Goal: Task Accomplishment & Management: Use online tool/utility

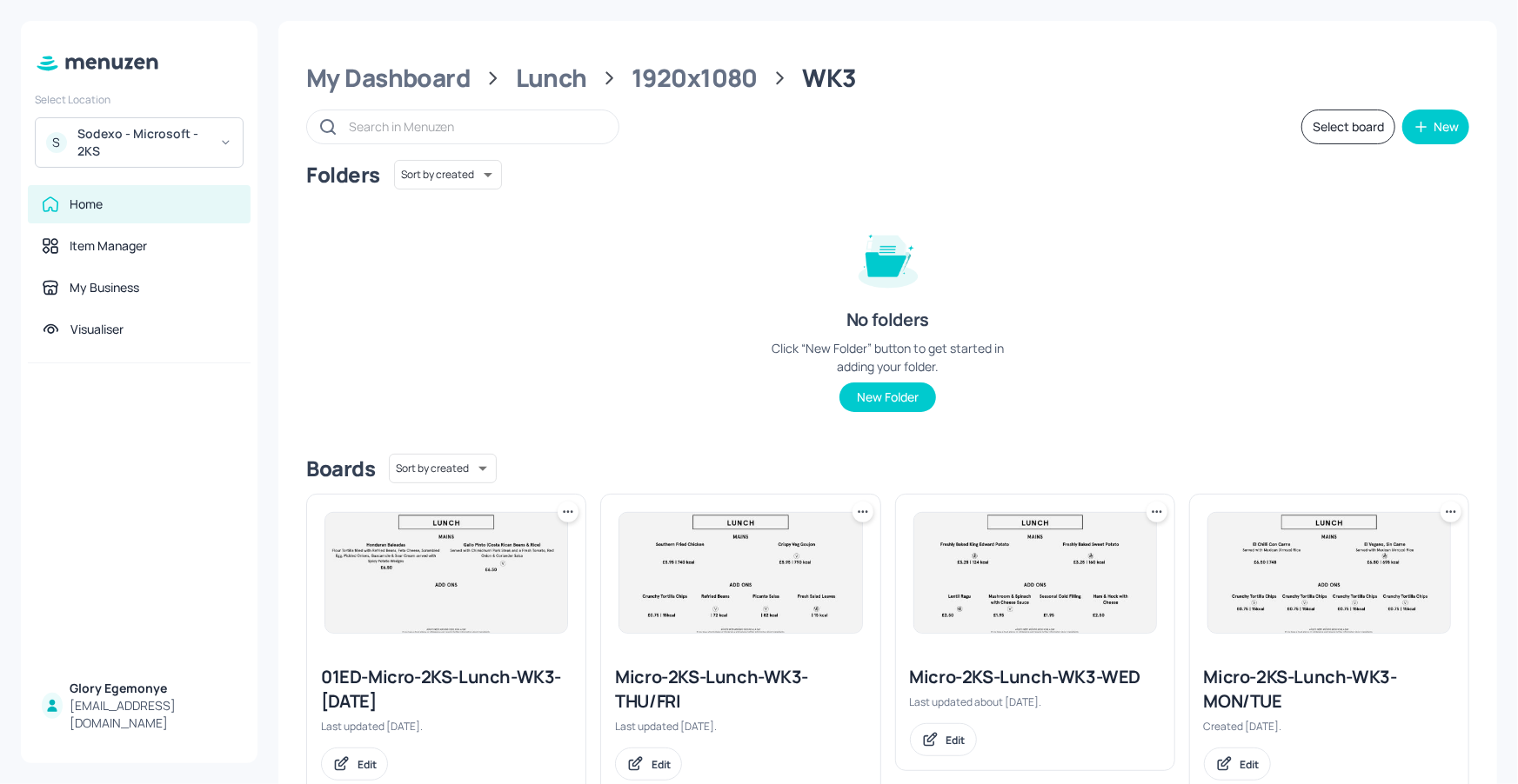
scroll to position [53, 0]
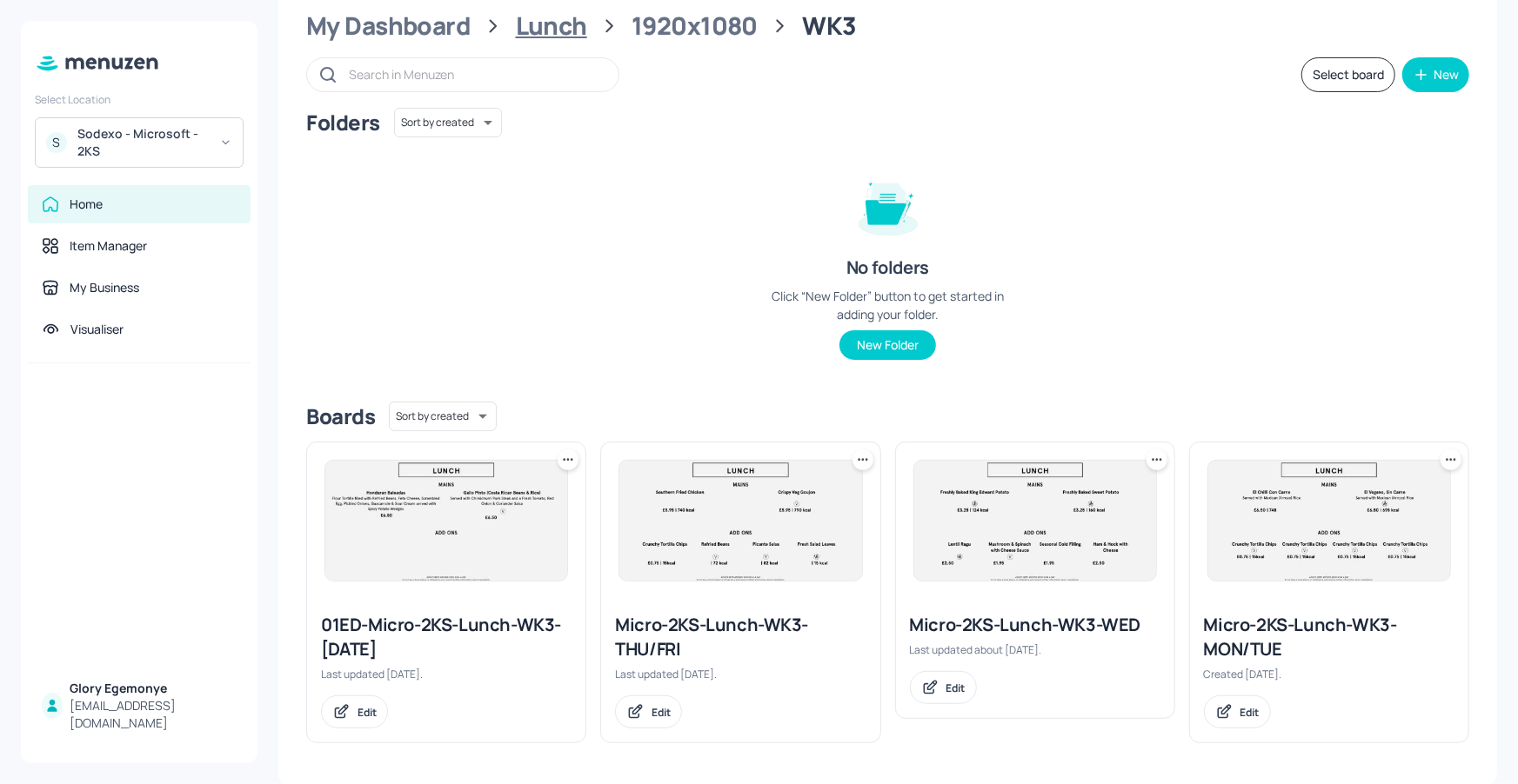
click at [564, 17] on div "Lunch" at bounding box center [551, 26] width 72 height 32
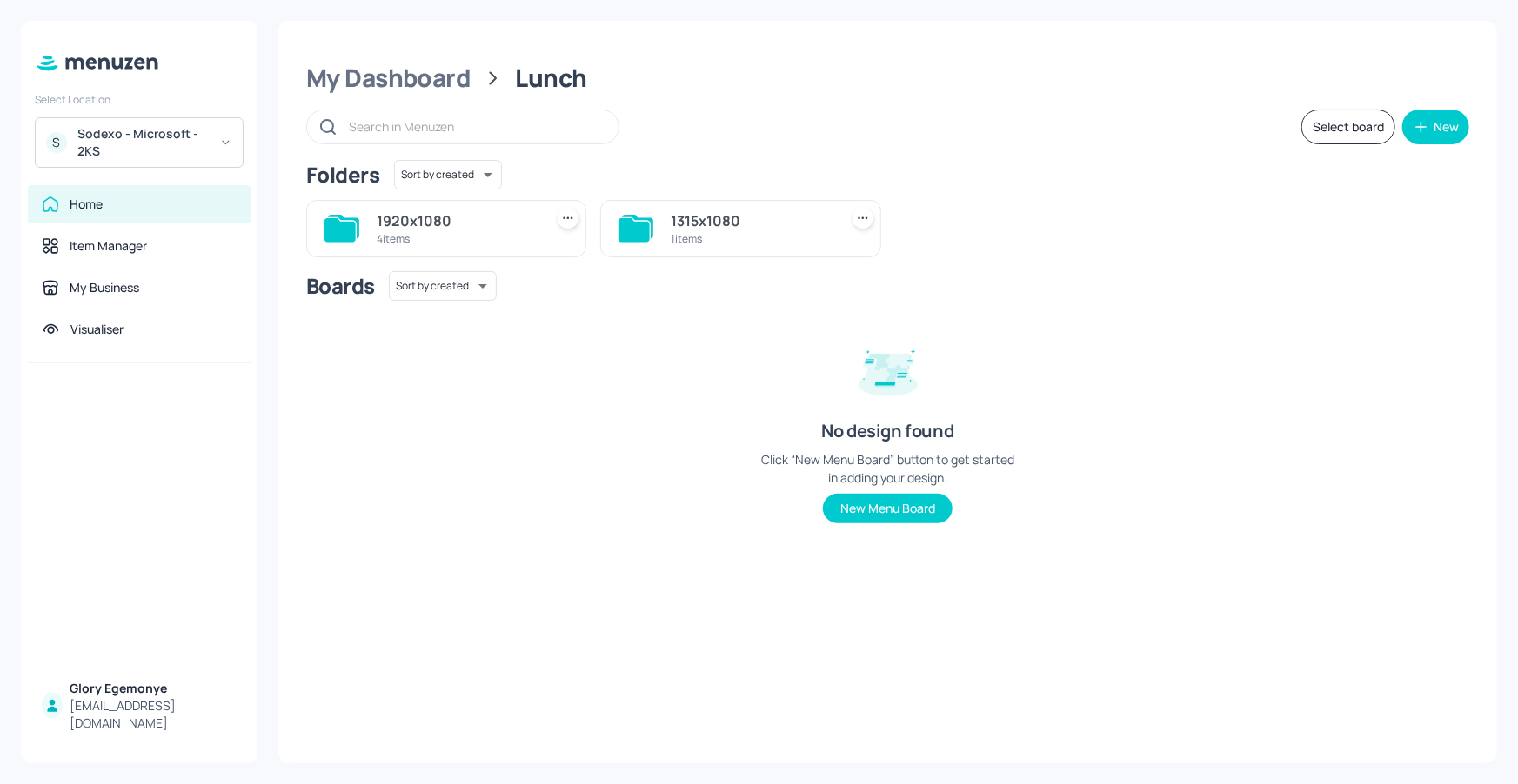
click at [354, 227] on icon at bounding box center [340, 229] width 32 height 24
click at [638, 228] on icon at bounding box center [634, 229] width 32 height 24
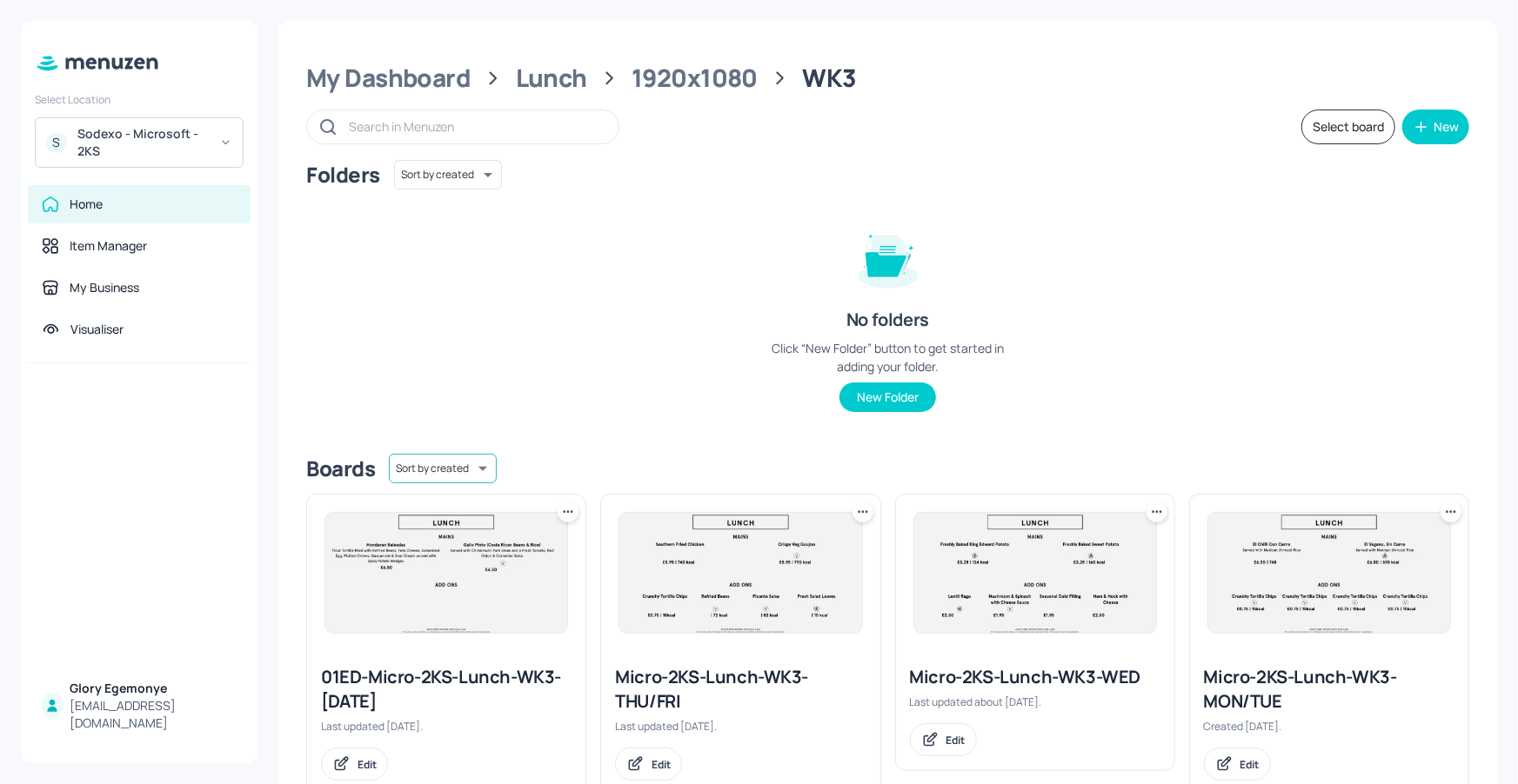
scroll to position [53, 0]
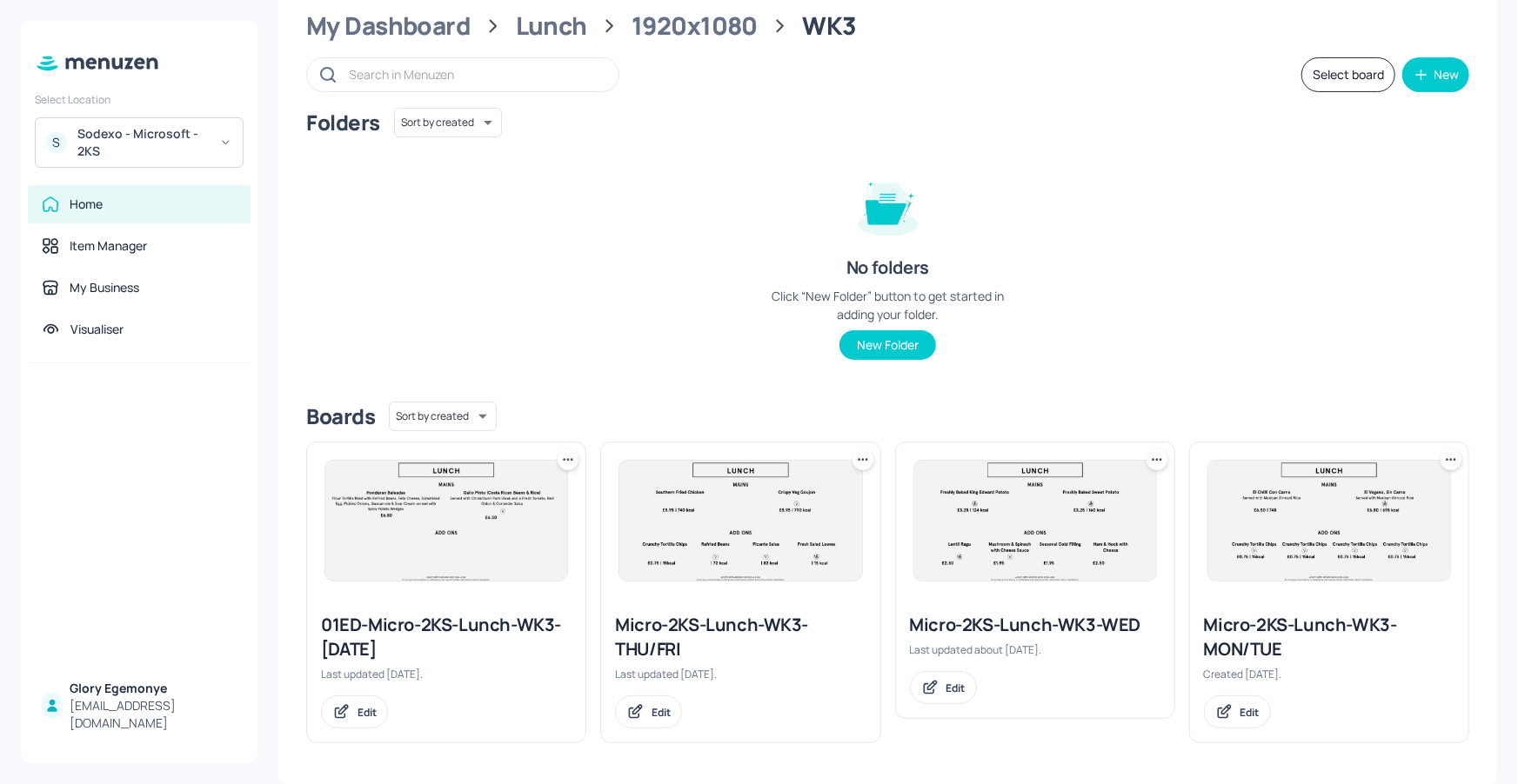
click at [862, 453] on icon at bounding box center [863, 460] width 17 height 17
click at [789, 523] on p "Duplicate" at bounding box center [774, 524] width 47 height 15
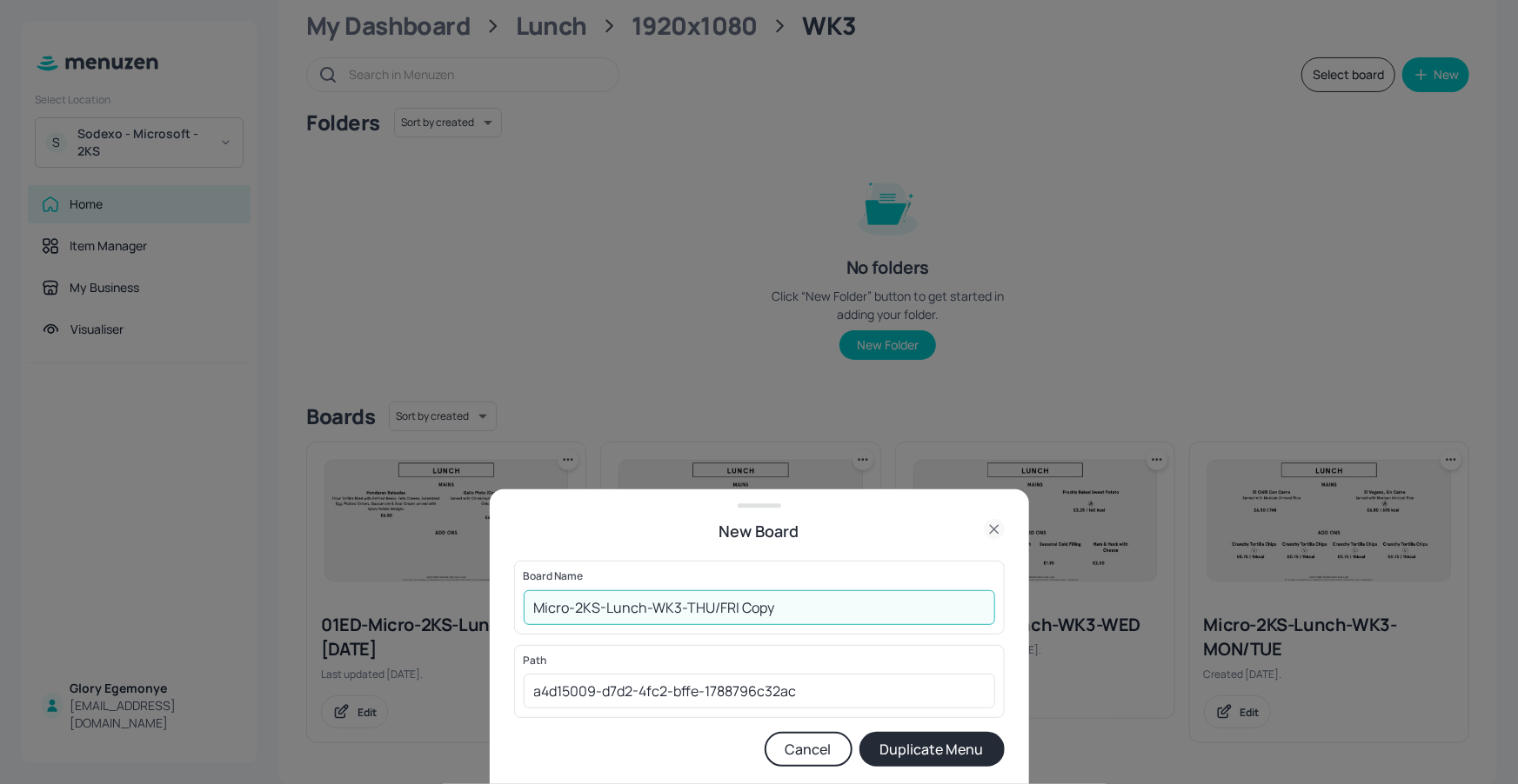
click at [784, 606] on input "Micro-2KS-Lunch-WK3-THU/FRI Copy" at bounding box center [759, 608] width 472 height 34
click at [527, 608] on input "Micro-2KS-Lunch-WK3-THU/[DATE]" at bounding box center [759, 608] width 472 height 34
type input "01ED-Micro-2KS-Lunch-WK3-THU/[DATE]"
click at [952, 740] on button "Duplicate Menu" at bounding box center [933, 750] width 145 height 34
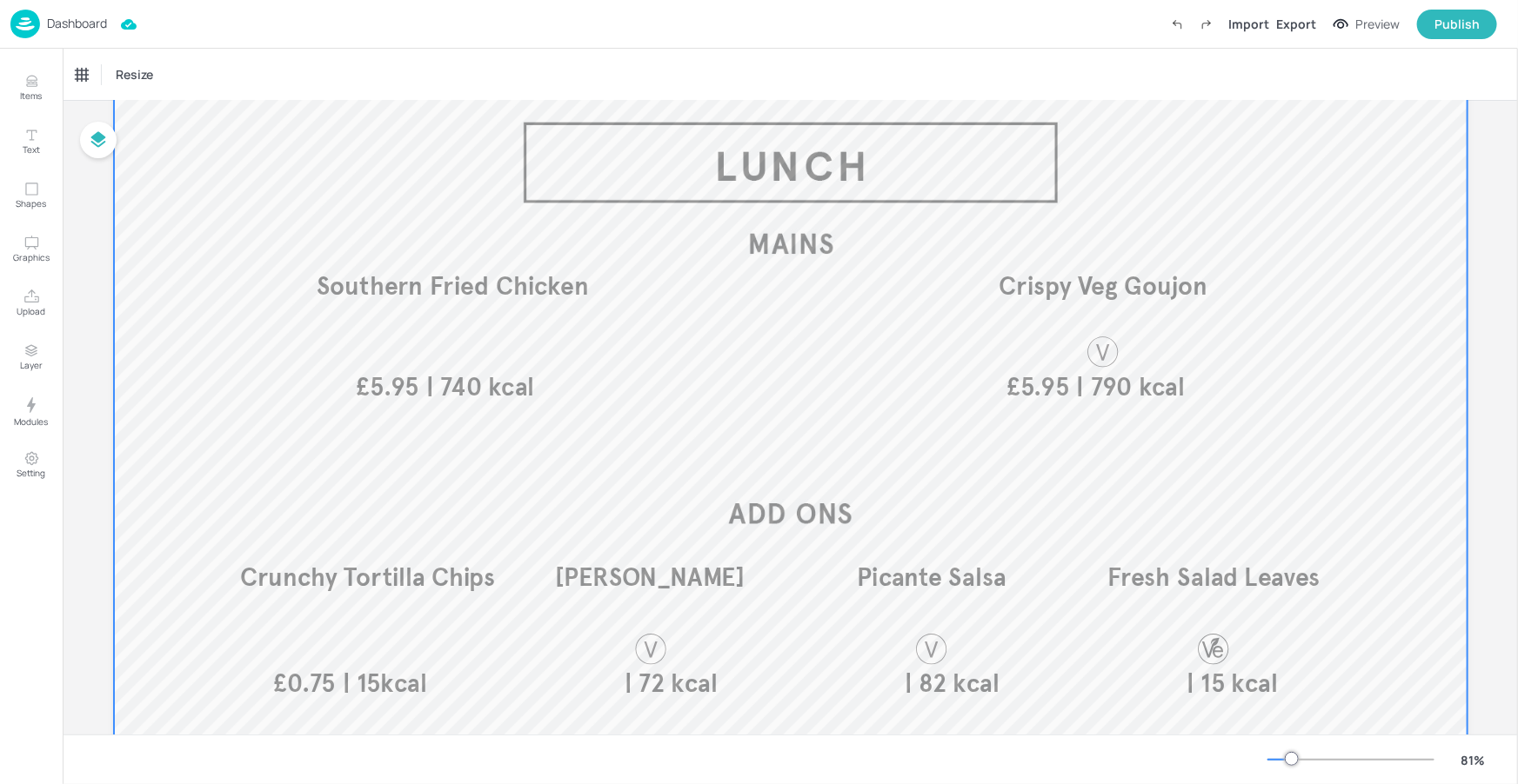
scroll to position [127, 0]
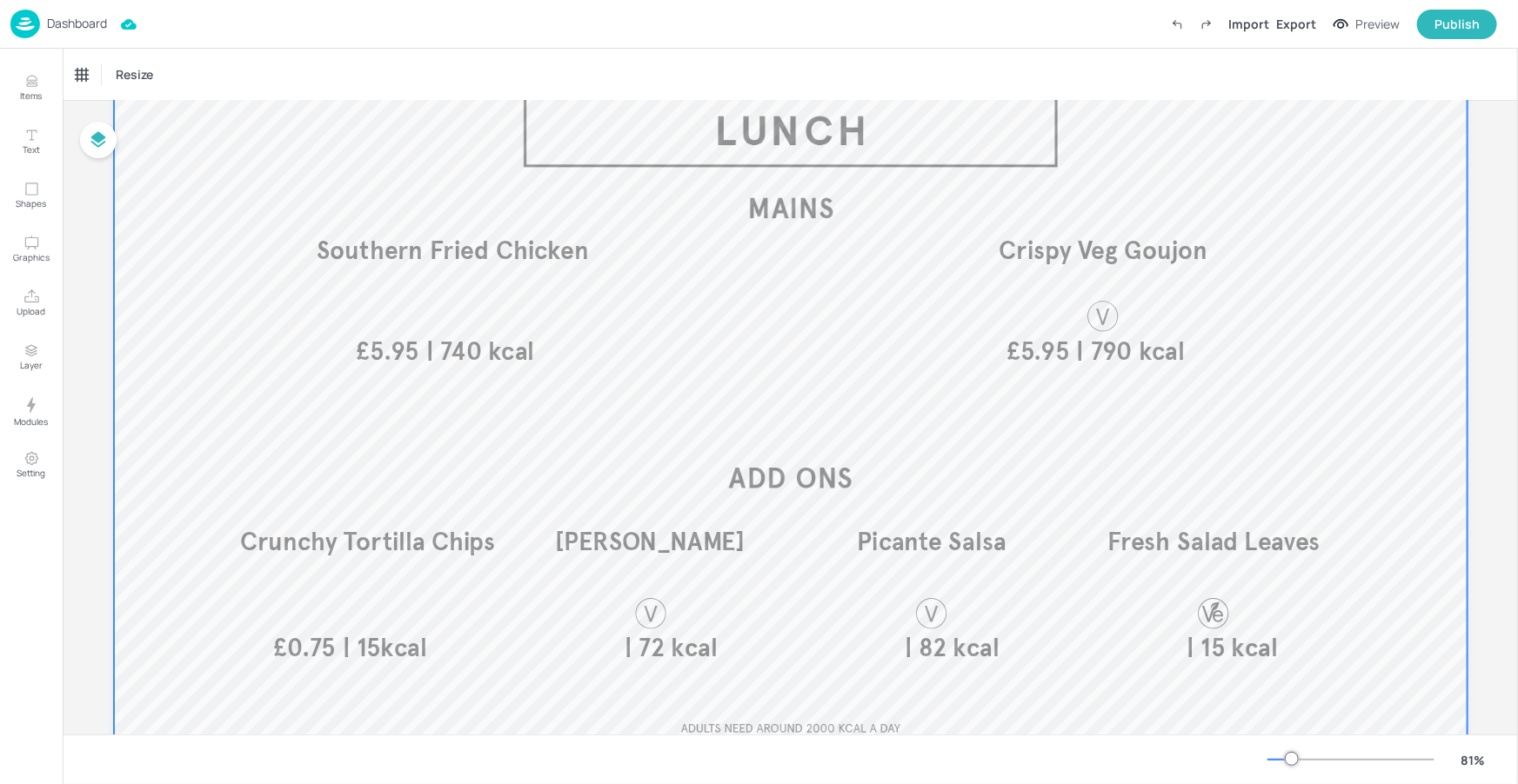
click at [989, 345] on div "| 790 kcal £5.95 Crispy Veg Goujon" at bounding box center [1103, 301] width 617 height 135
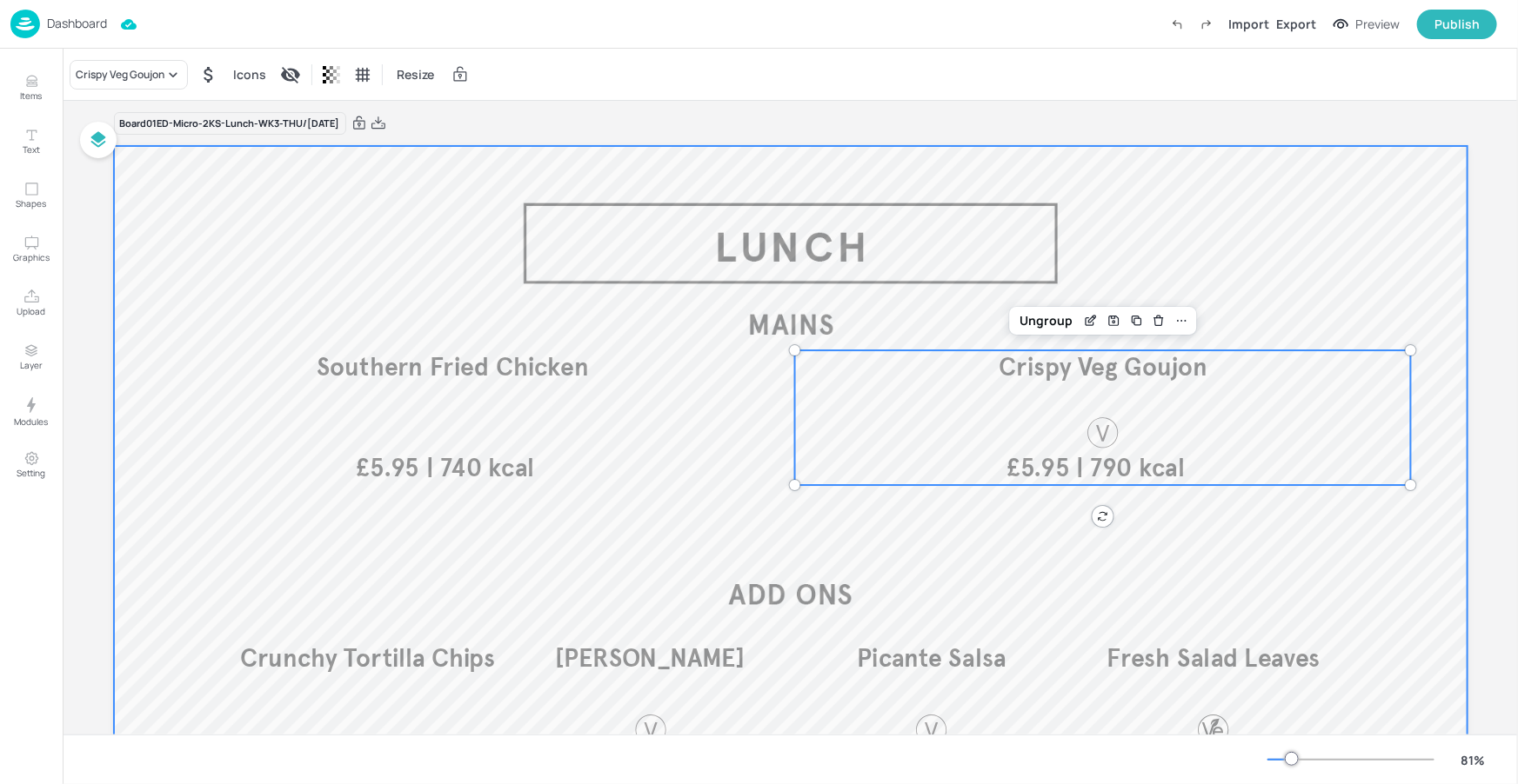
scroll to position [0, 0]
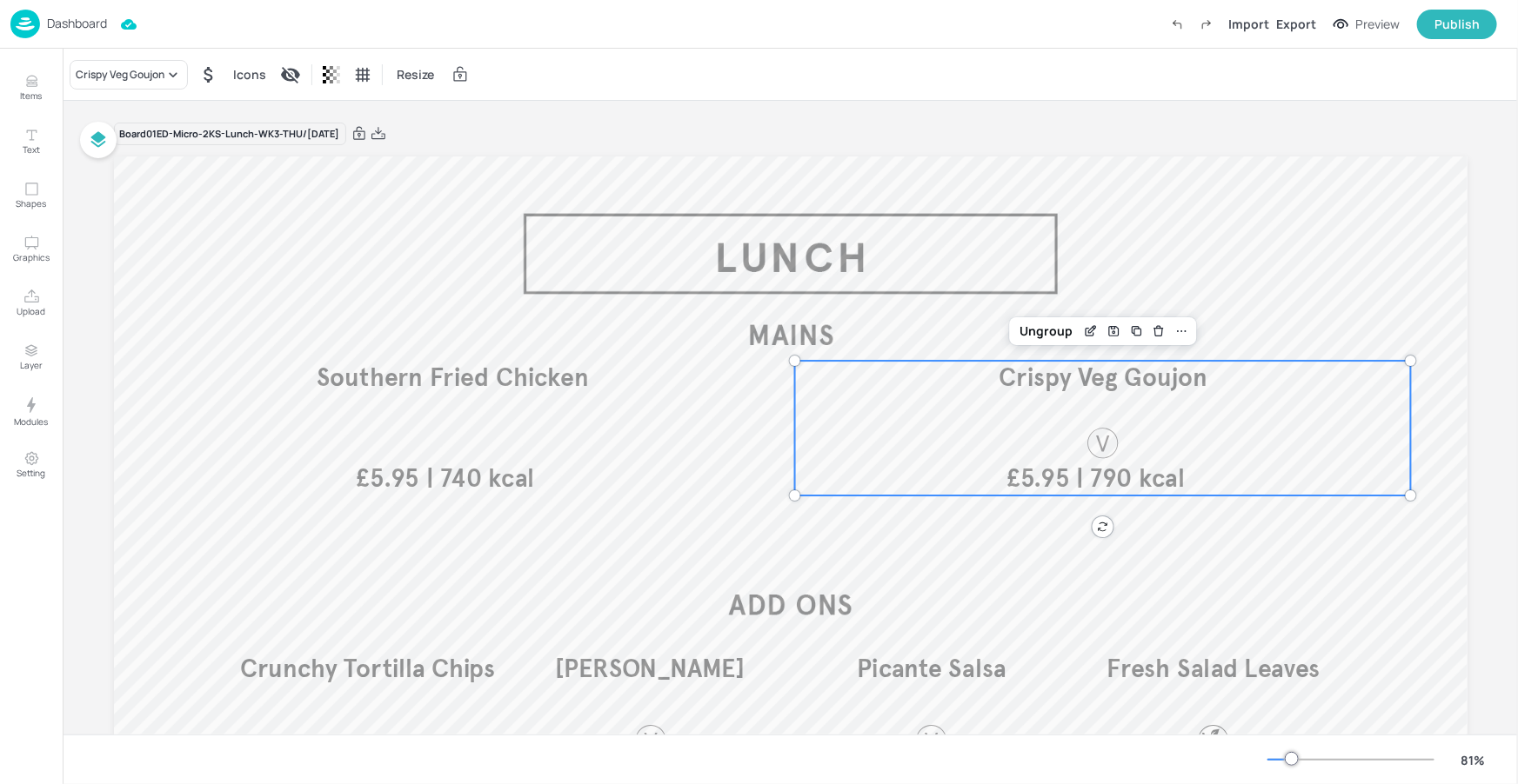
click at [151, 92] on div "Crispy Veg Goujon Icons Resize" at bounding box center [790, 75] width 1456 height 52
click at [153, 78] on div "Crispy Veg Goujon" at bounding box center [120, 75] width 89 height 15
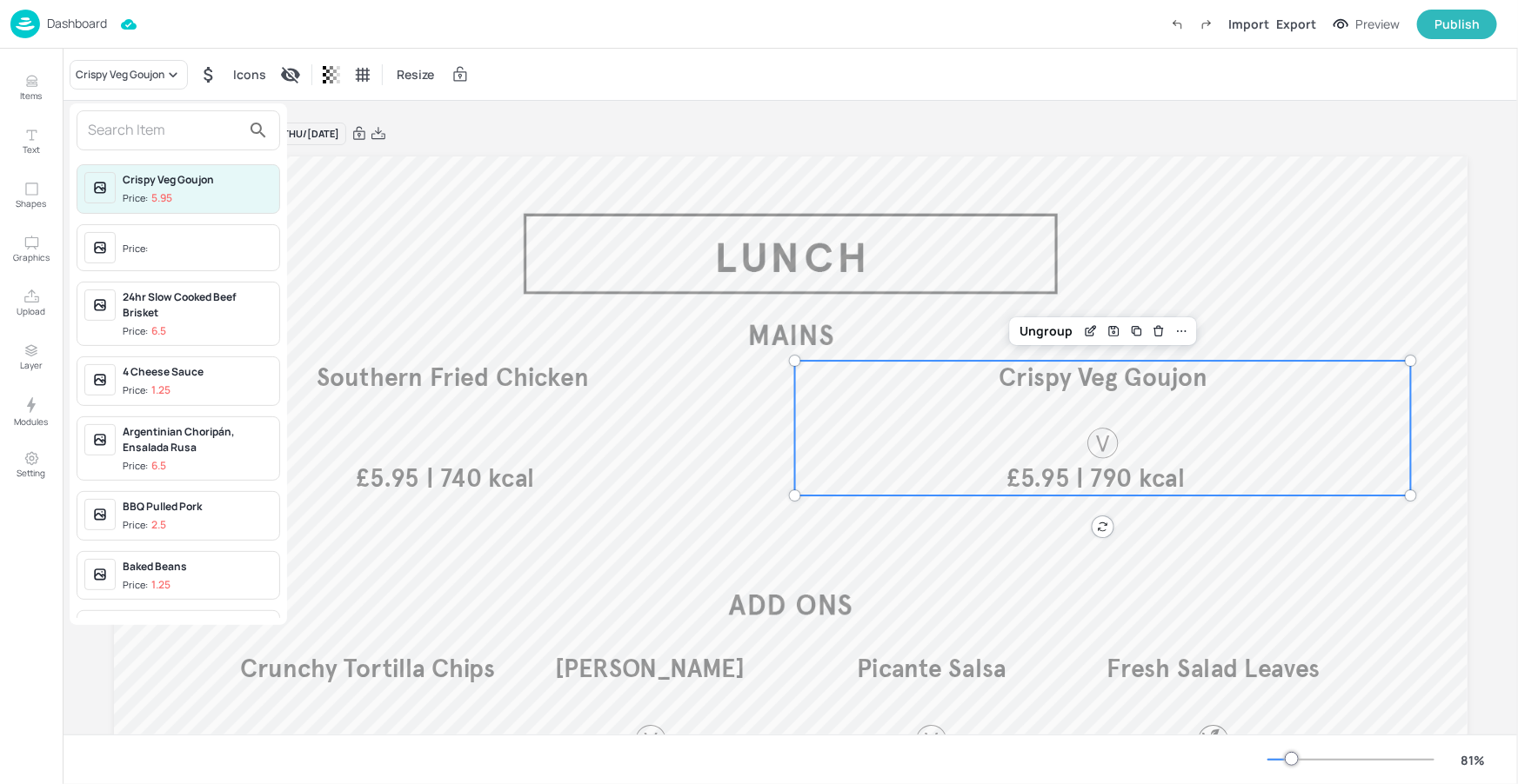
click at [160, 120] on input "text" at bounding box center [165, 130] width 153 height 28
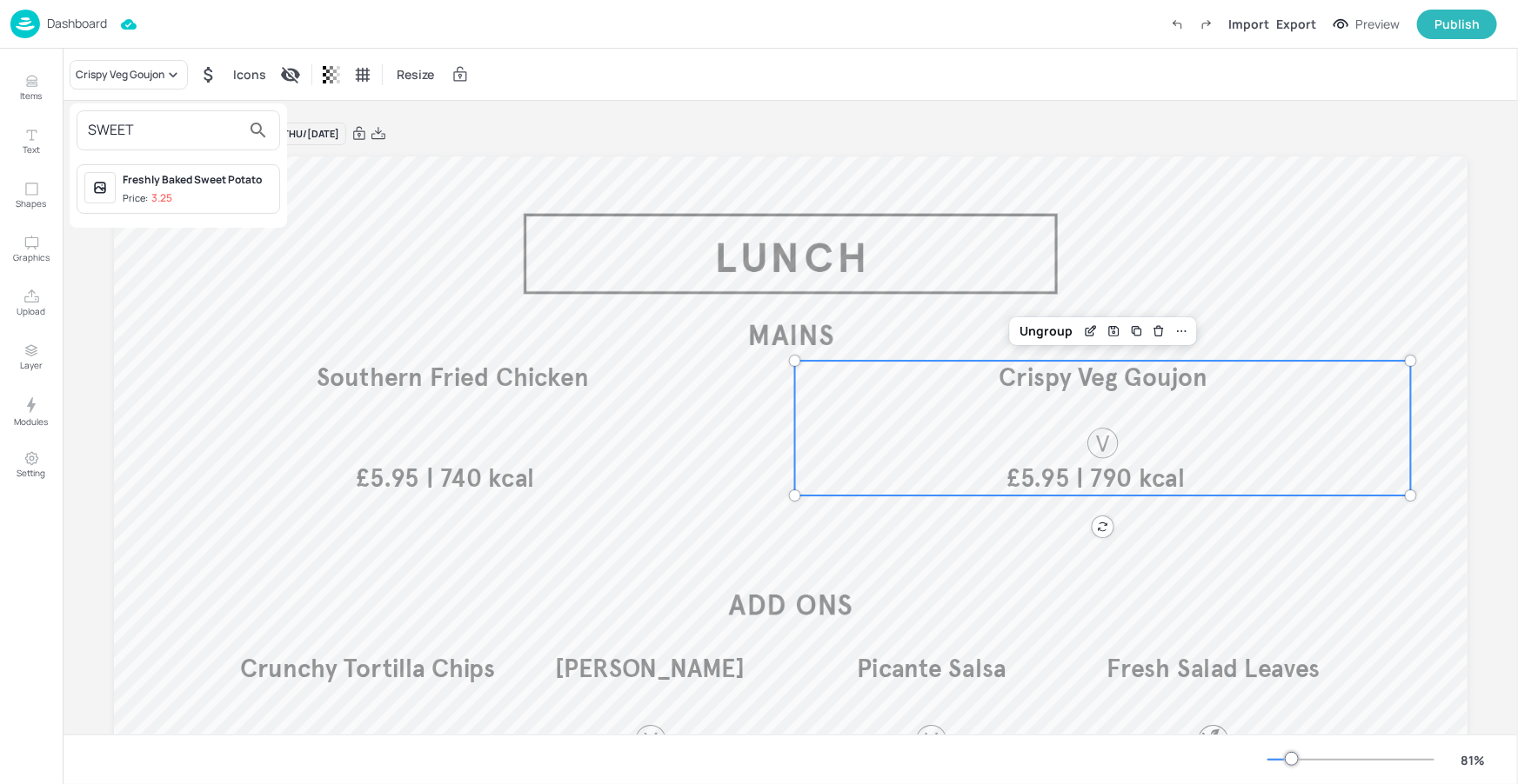
type input "SWEET P"
drag, startPoint x: 160, startPoint y: 132, endPoint x: 74, endPoint y: 130, distance: 86.0
click at [74, 130] on div "SWEET P Freshly Baked Sweet Potato Price: 3.25" at bounding box center [178, 165] width 217 height 124
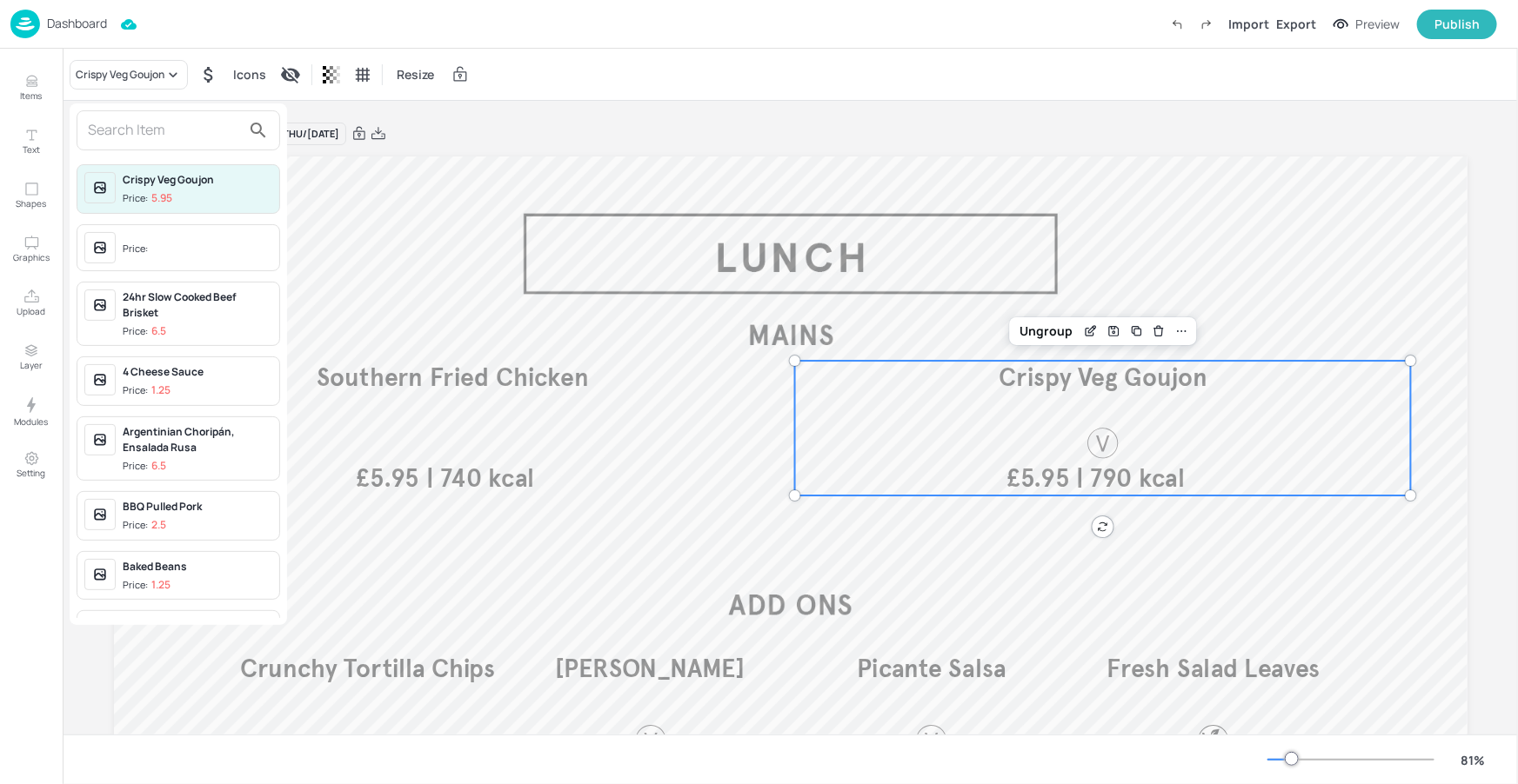
click at [28, 91] on div at bounding box center [759, 392] width 1518 height 784
click at [31, 91] on div "Crispy Veg Goujon Price: 5.95 Price: 24hr Slow Cooked Beef Brisket Price: 6.5 4…" at bounding box center [759, 395] width 1518 height 777
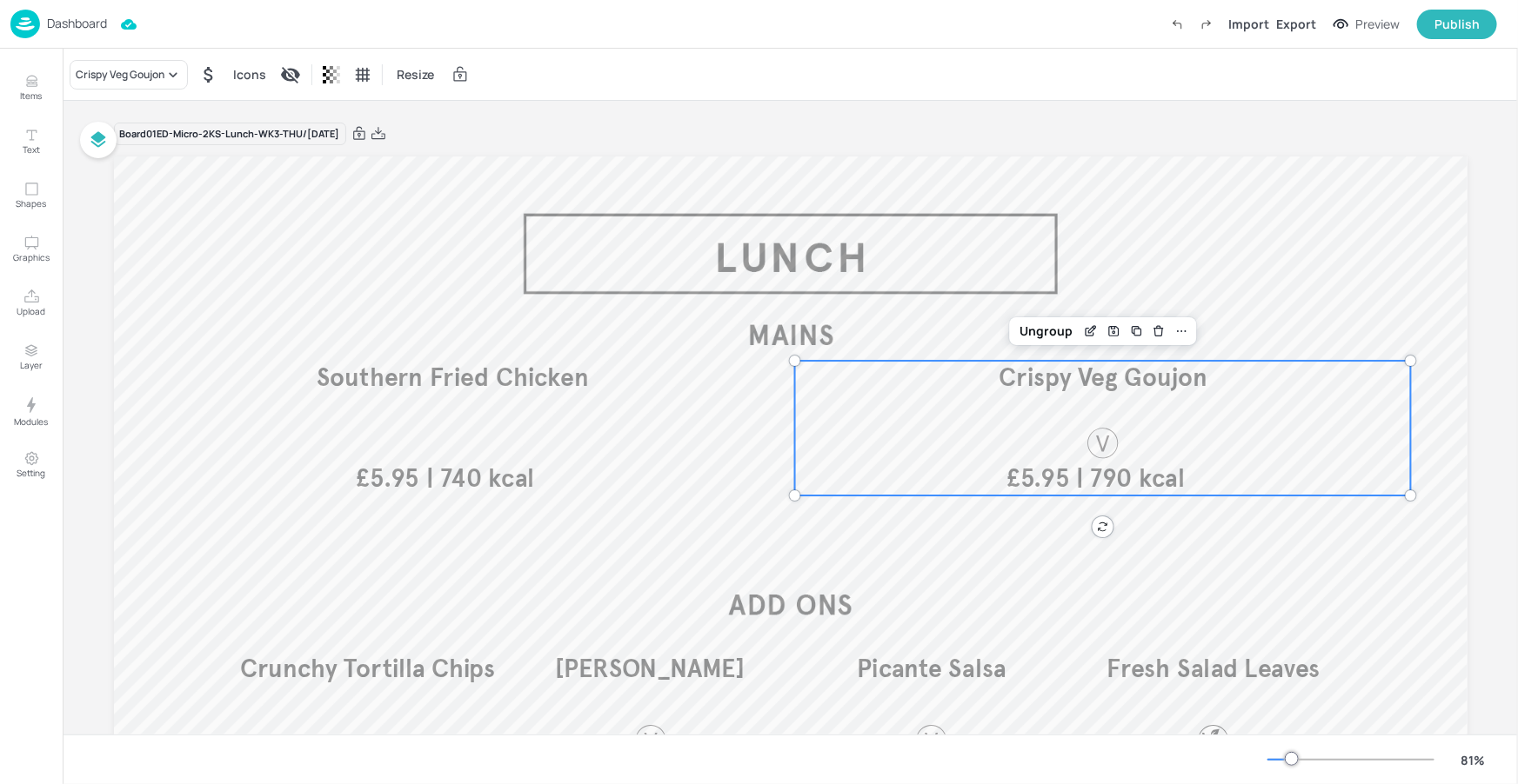
click at [31, 91] on p "Items" at bounding box center [32, 96] width 22 height 12
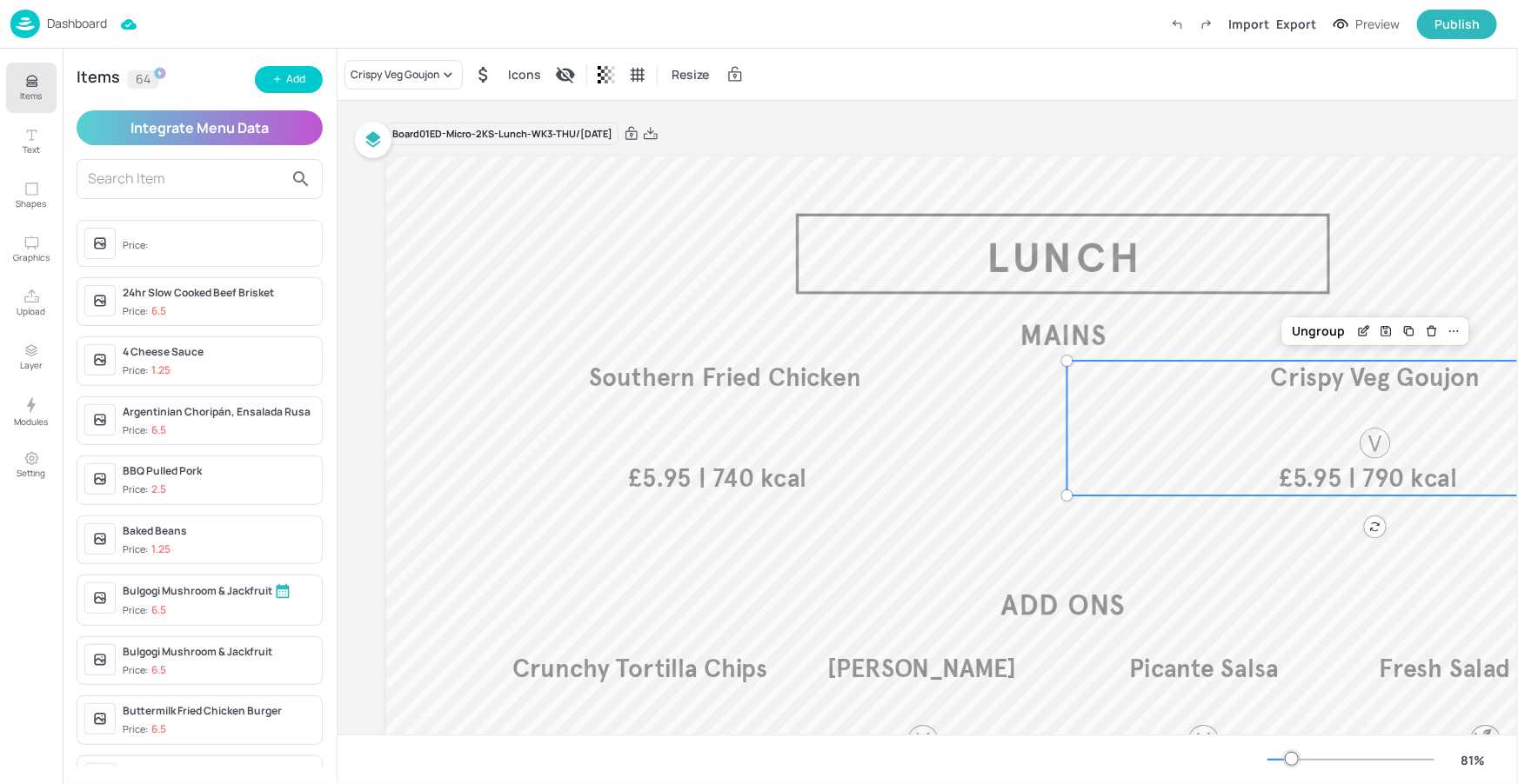
click at [235, 73] on div "Items 64 Add" at bounding box center [199, 79] width 246 height 27
click at [267, 82] on button "Add" at bounding box center [289, 79] width 68 height 27
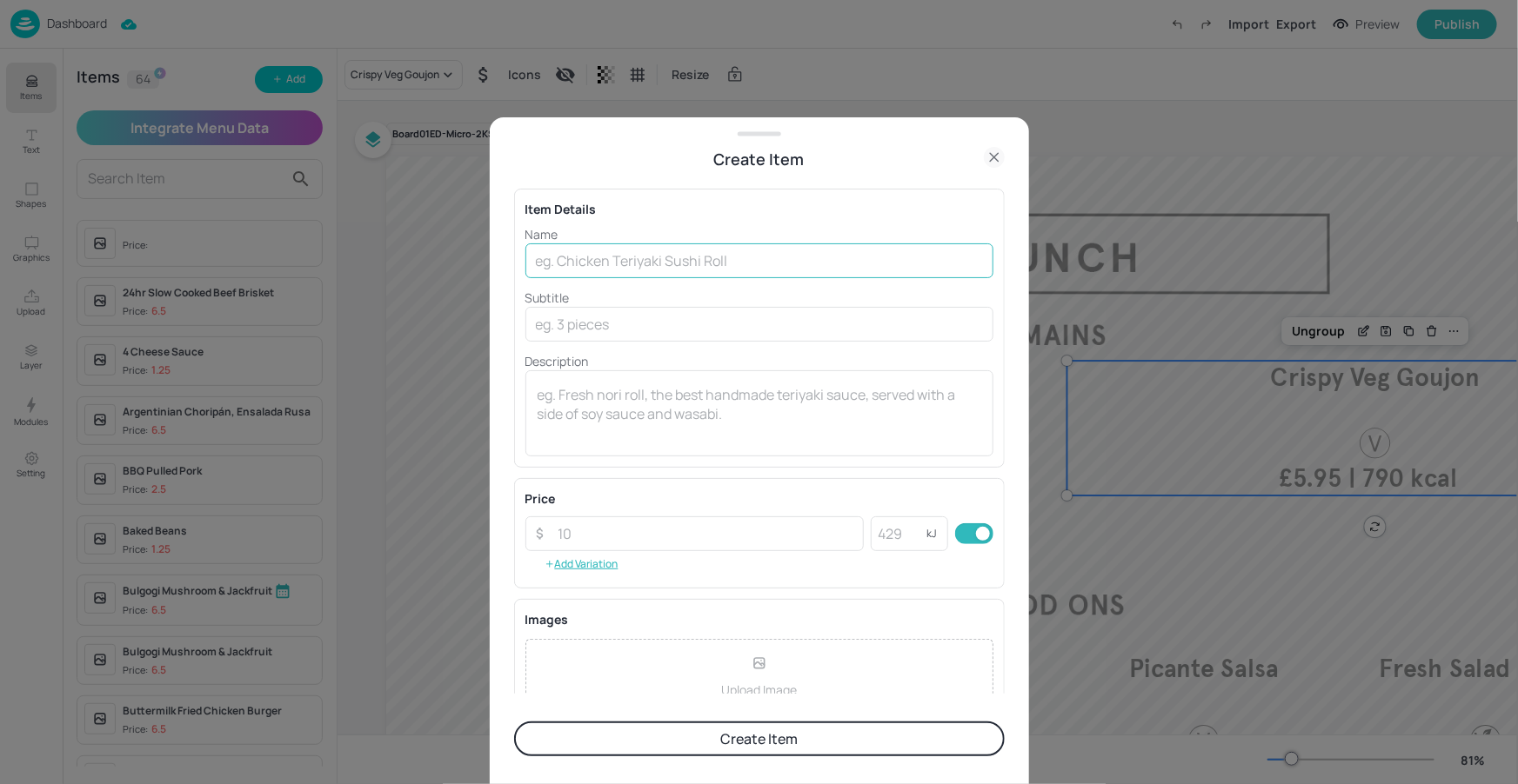
click at [727, 257] on input "text" at bounding box center [759, 261] width 468 height 34
paste input "Sweet Potato Falafel"
type input "Sweet Potato Falafel"
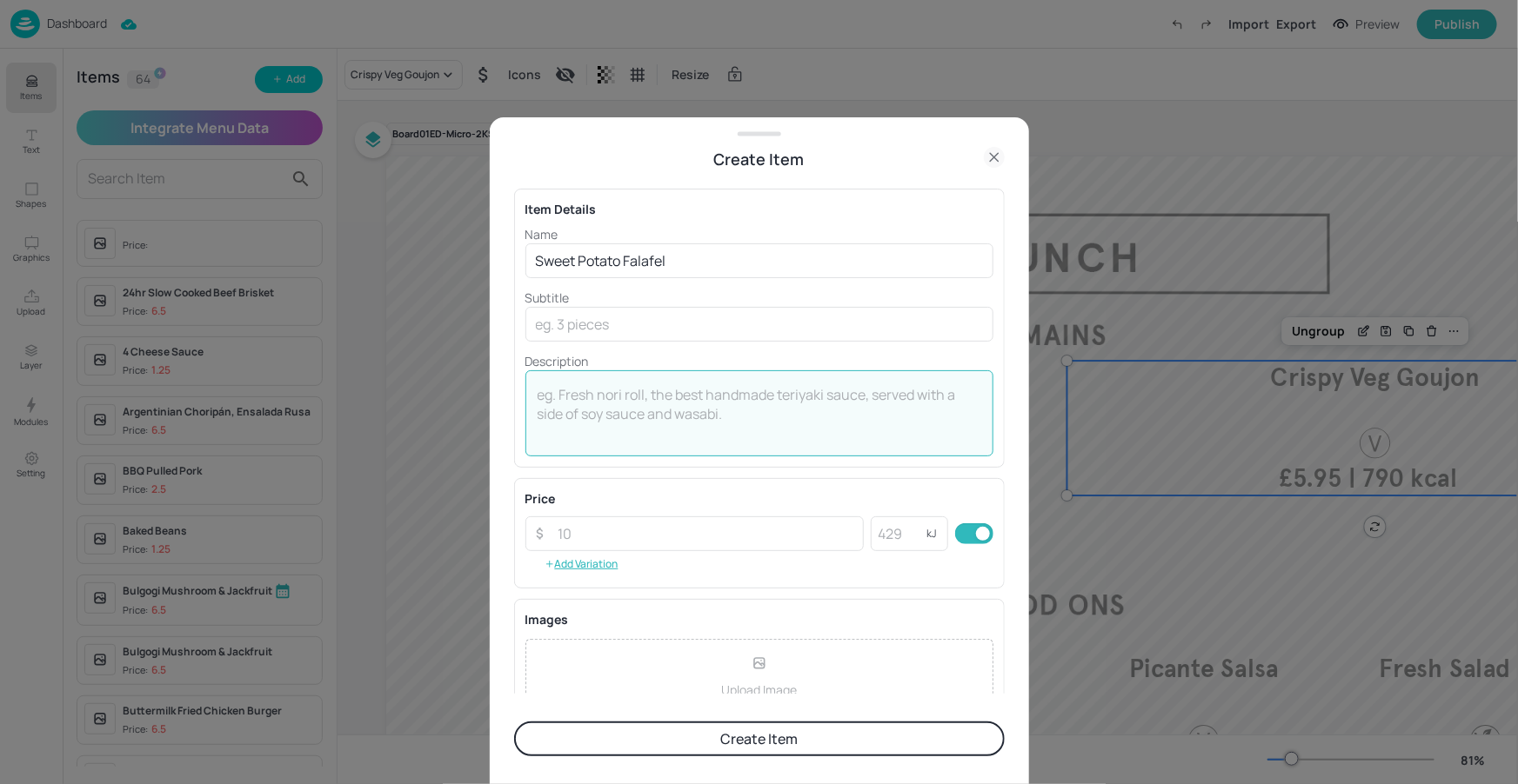
click at [634, 413] on textarea at bounding box center [759, 414] width 444 height 57
click at [617, 398] on textarea "£5.95| 790 Kcal" at bounding box center [759, 414] width 444 height 57
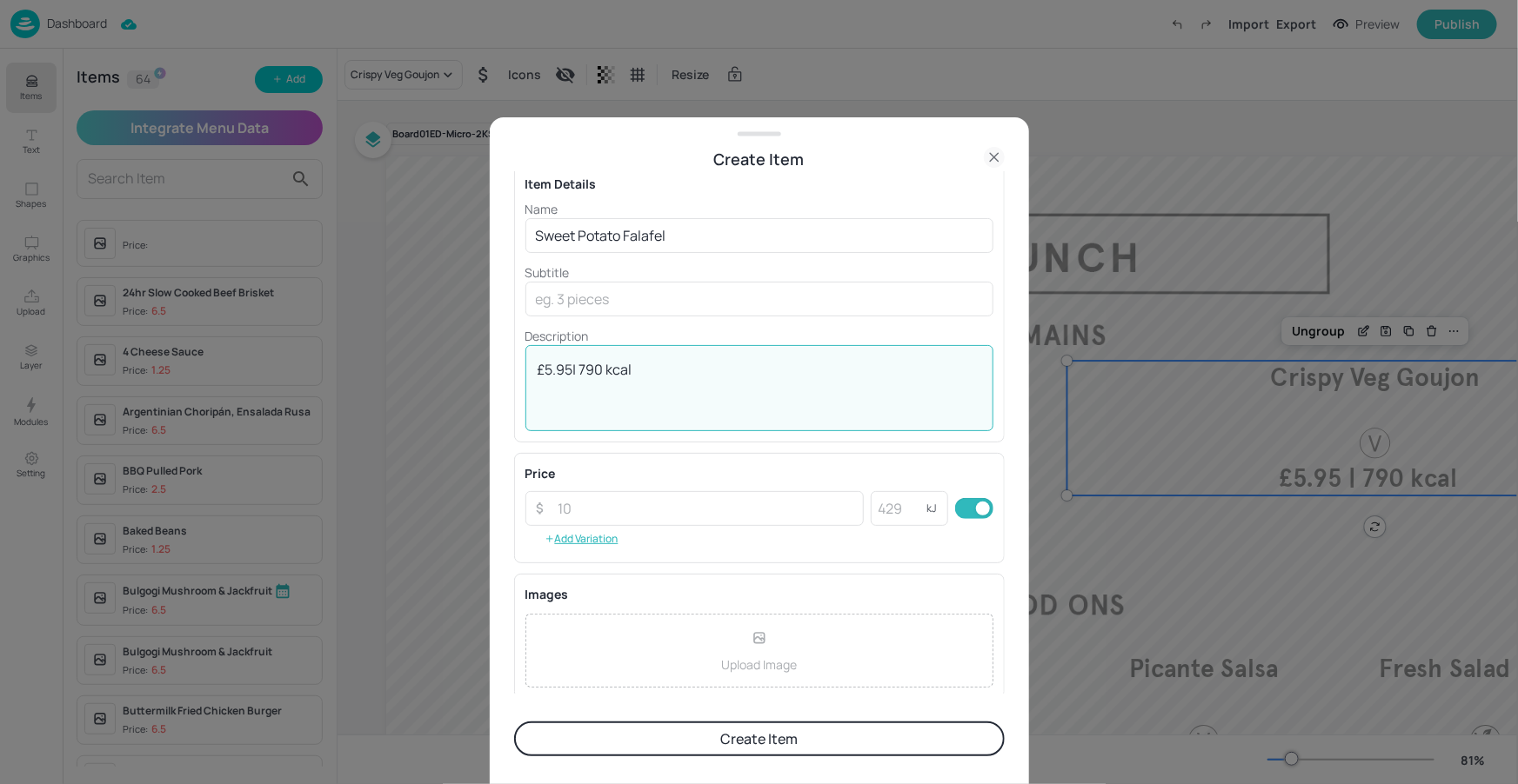
scroll to position [165, 0]
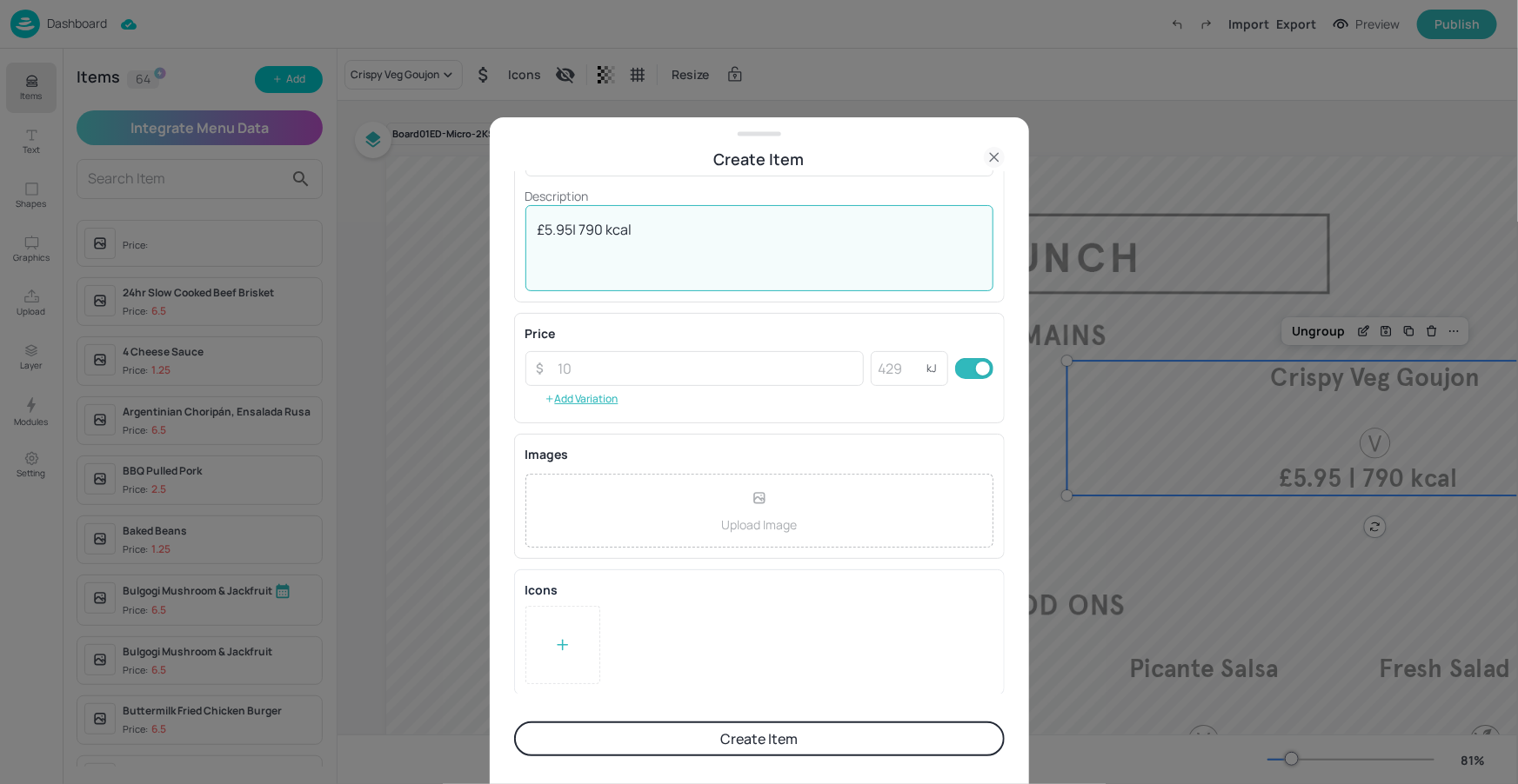
type textarea "£5.95| 790 kcal"
click at [553, 640] on div at bounding box center [562, 645] width 75 height 78
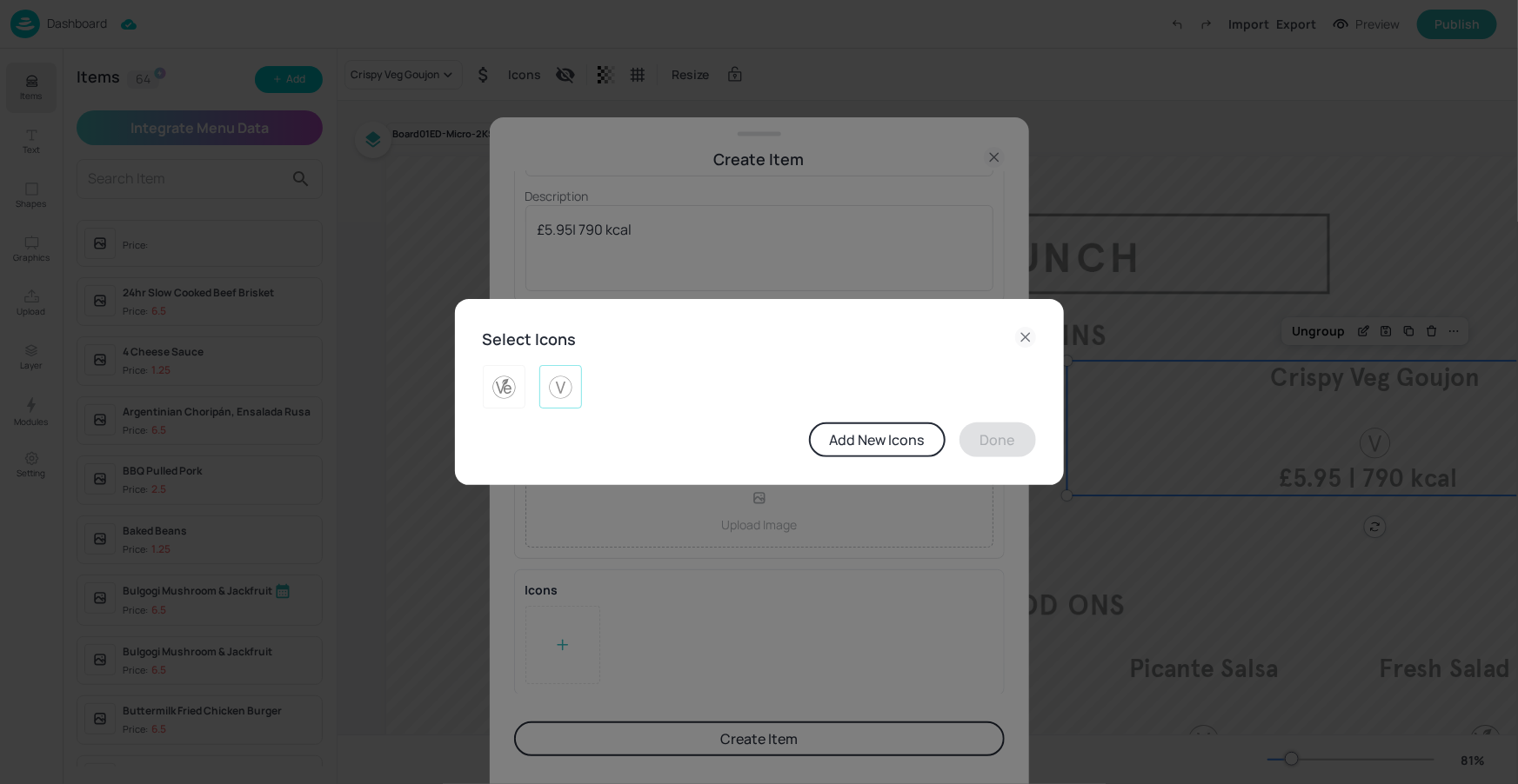
click at [570, 399] on img at bounding box center [561, 386] width 27 height 28
click at [998, 429] on button "Done" at bounding box center [998, 440] width 77 height 34
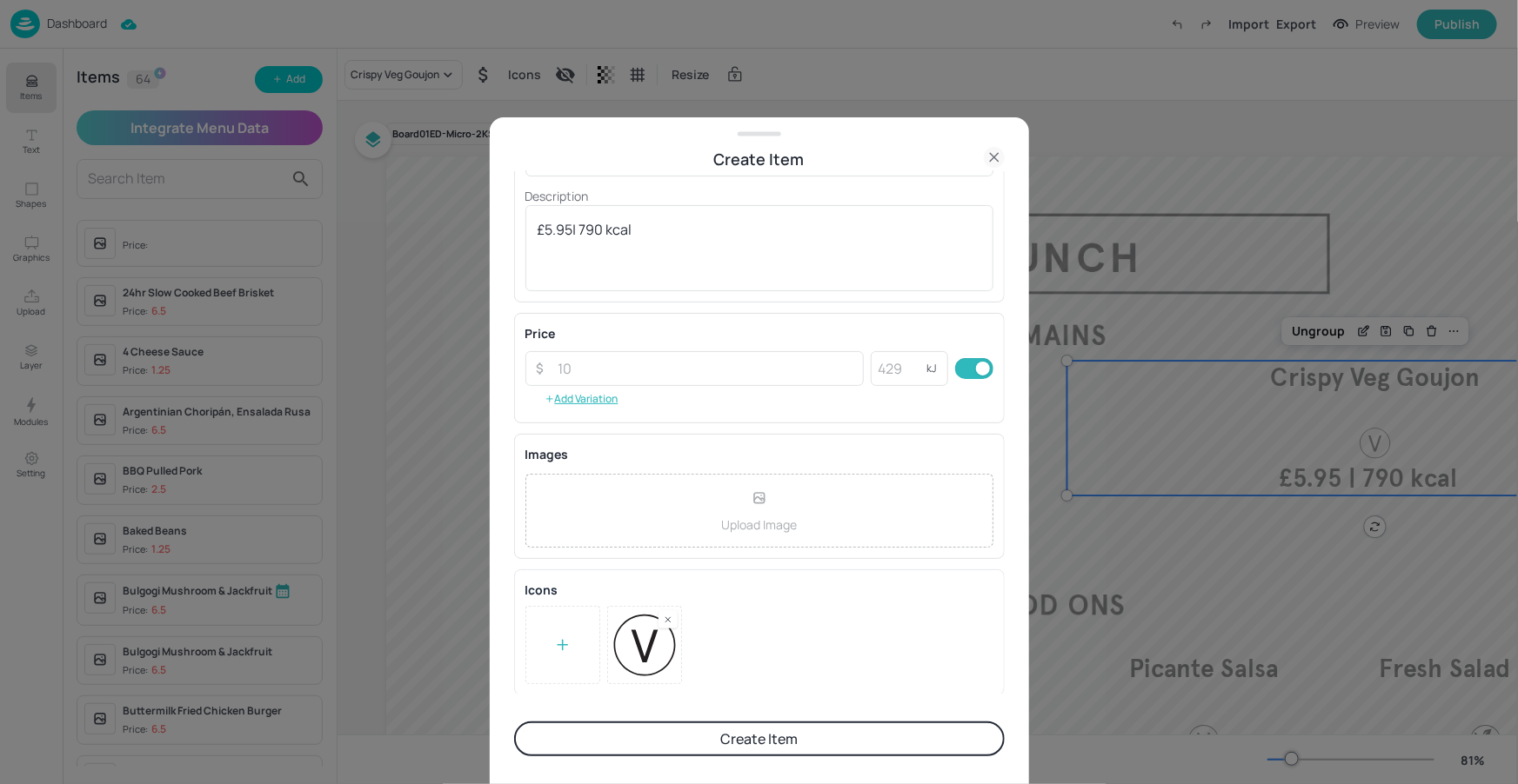
click at [815, 741] on button "Create Item" at bounding box center [759, 739] width 491 height 34
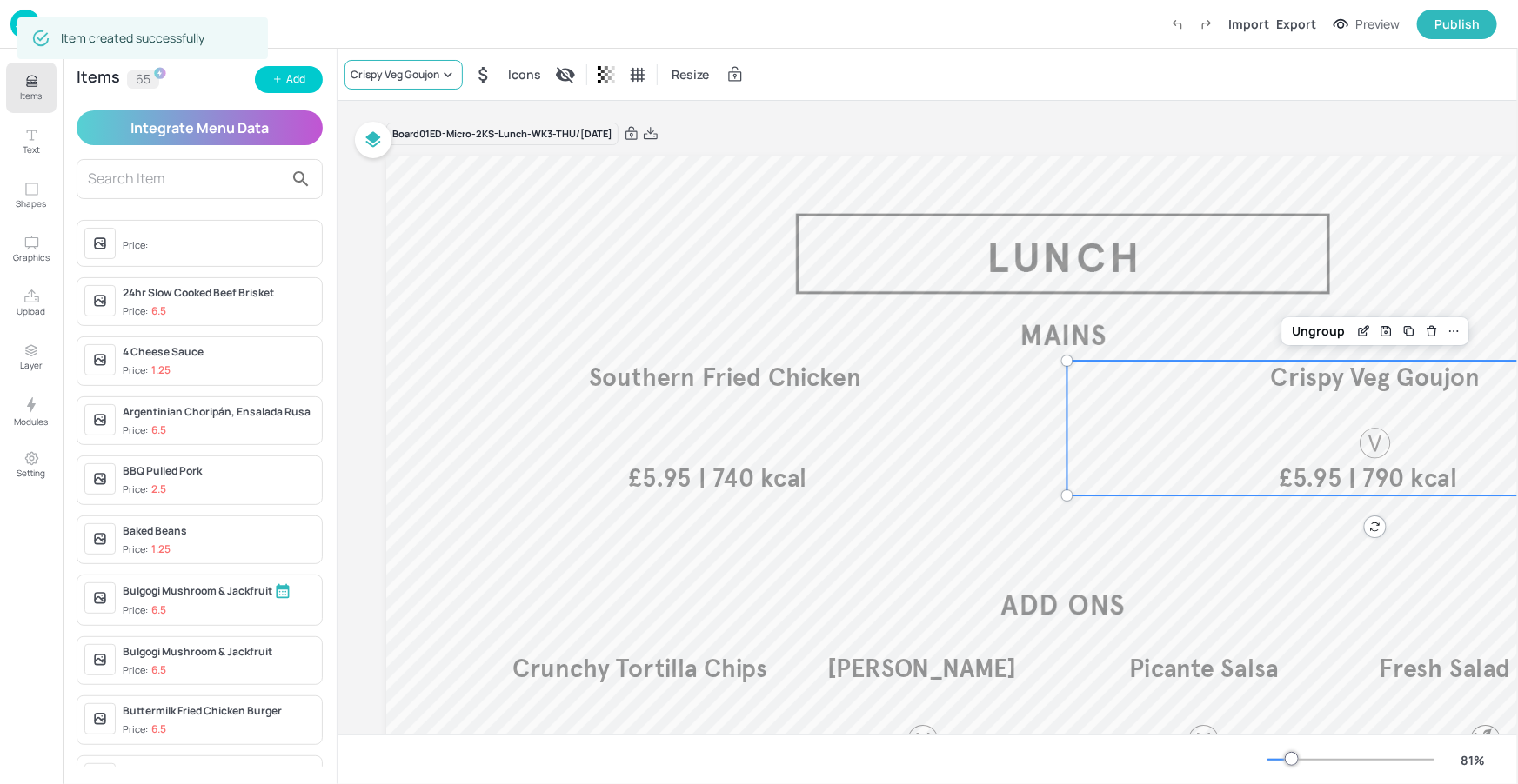
click at [388, 79] on div "Crispy Veg Goujon" at bounding box center [395, 75] width 89 height 15
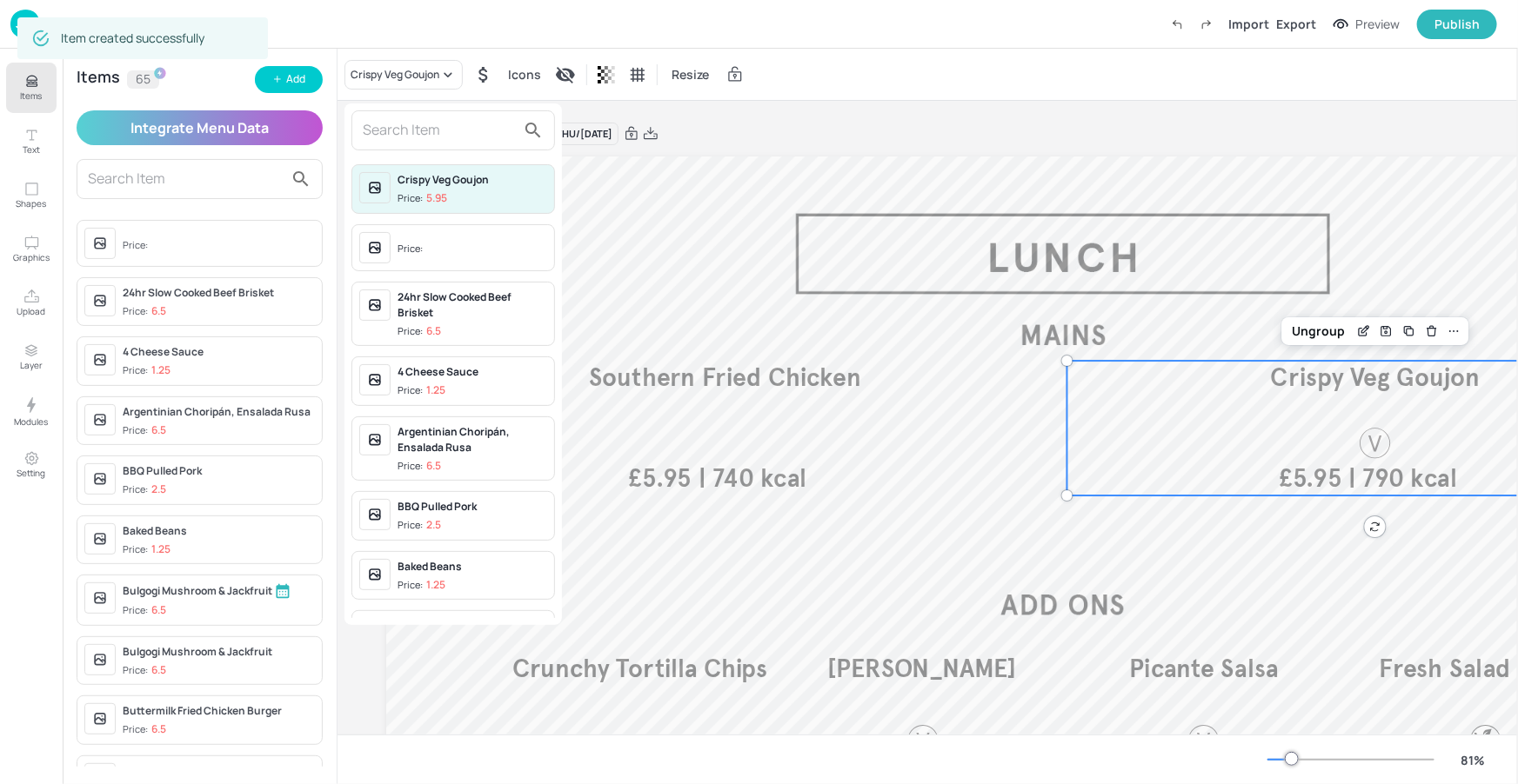
click at [378, 140] on input "text" at bounding box center [439, 130] width 153 height 28
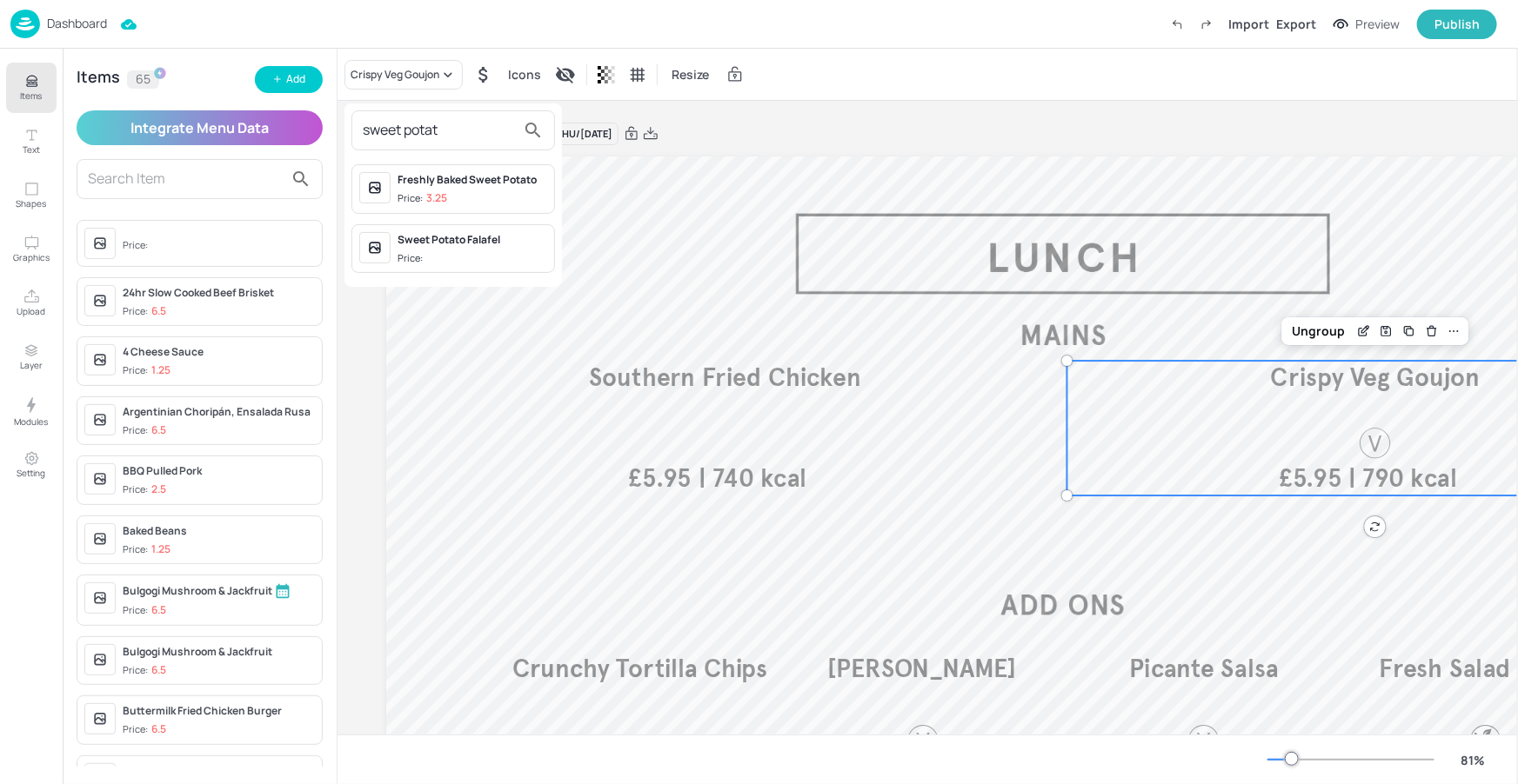
type input "sweet potat"
click at [420, 226] on div "Sweet Potato Falafel Price:" at bounding box center [452, 250] width 204 height 50
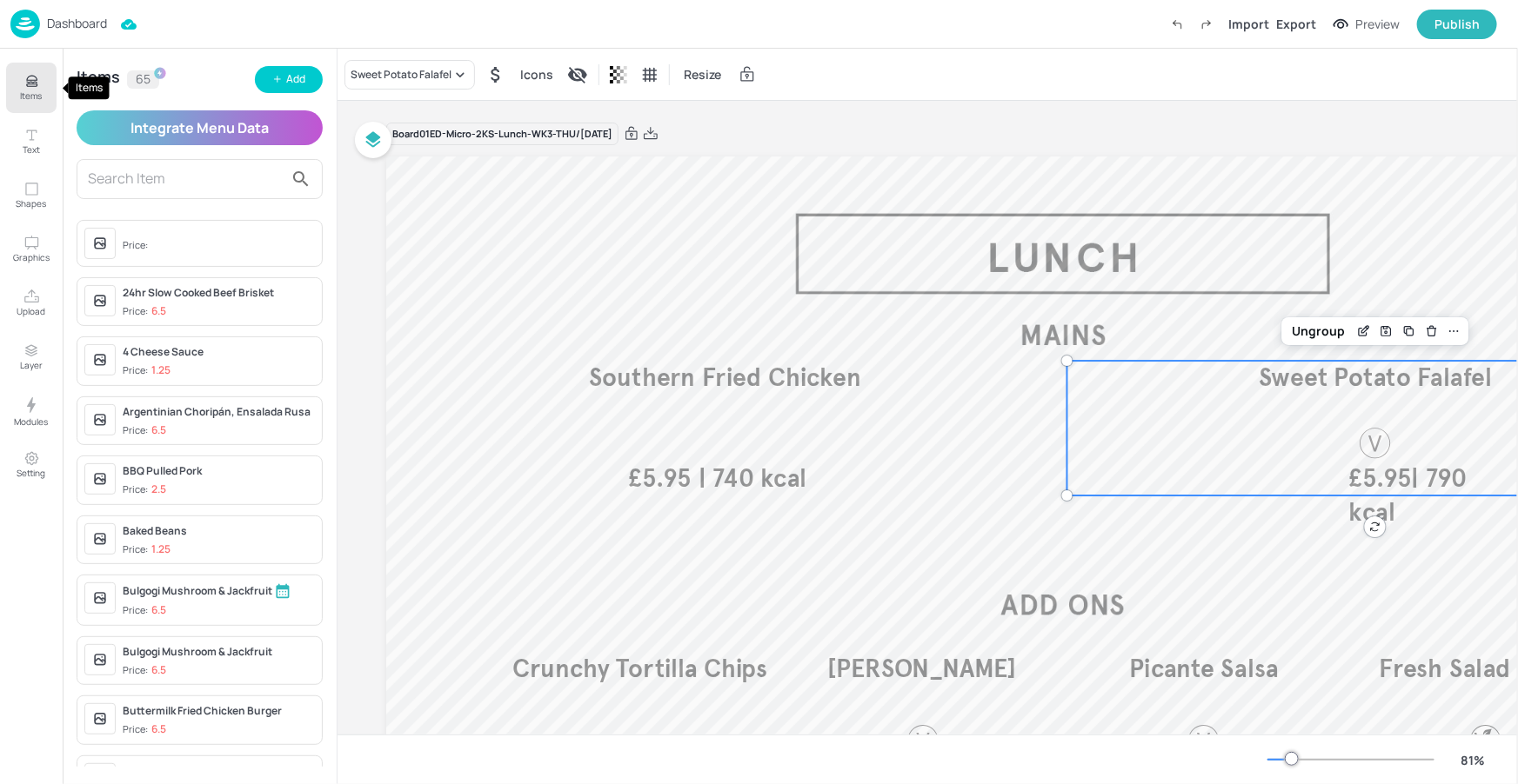
click at [27, 77] on icon "Items" at bounding box center [31, 77] width 11 height 5
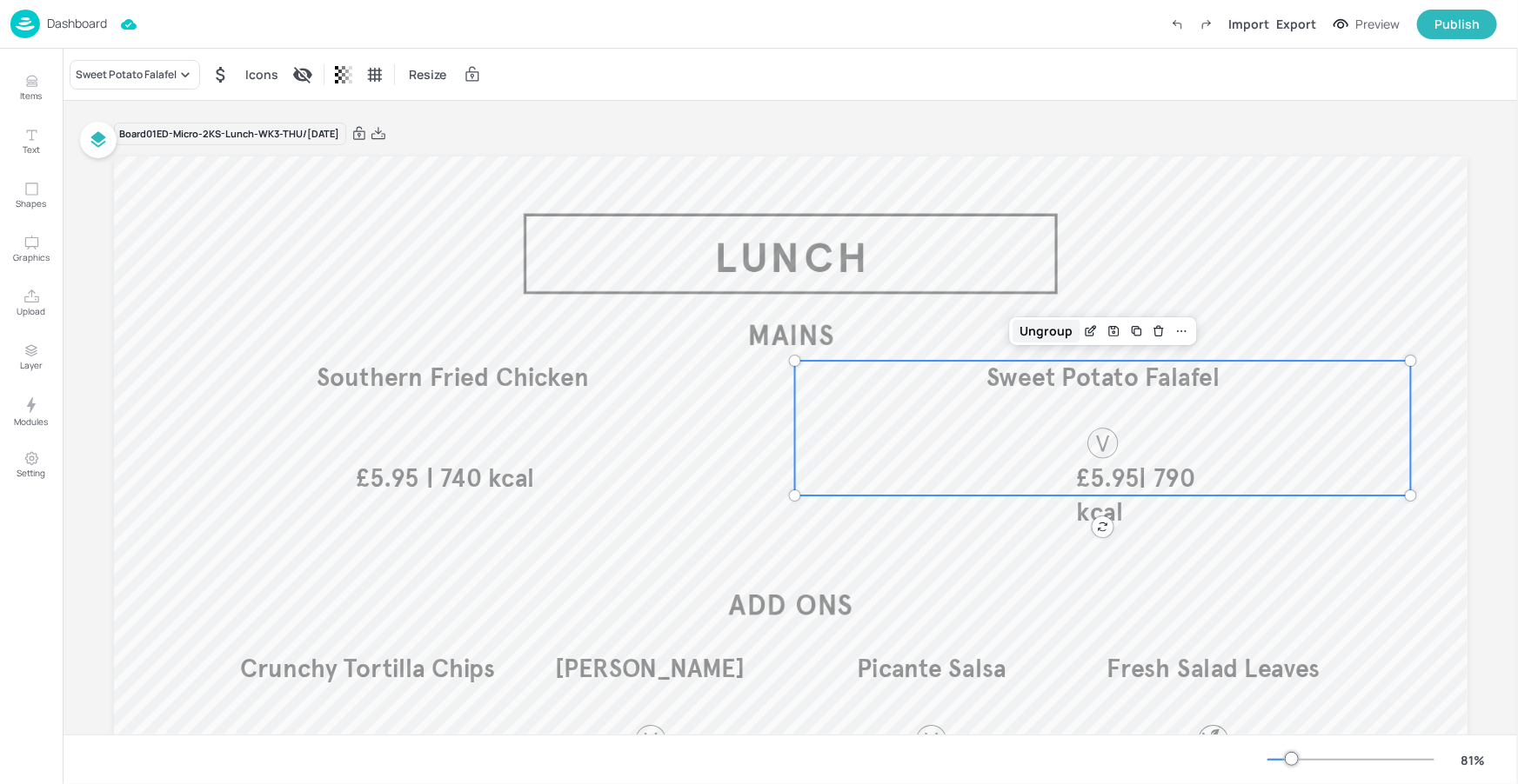
click at [1057, 337] on div "Ungroup" at bounding box center [1046, 332] width 67 height 23
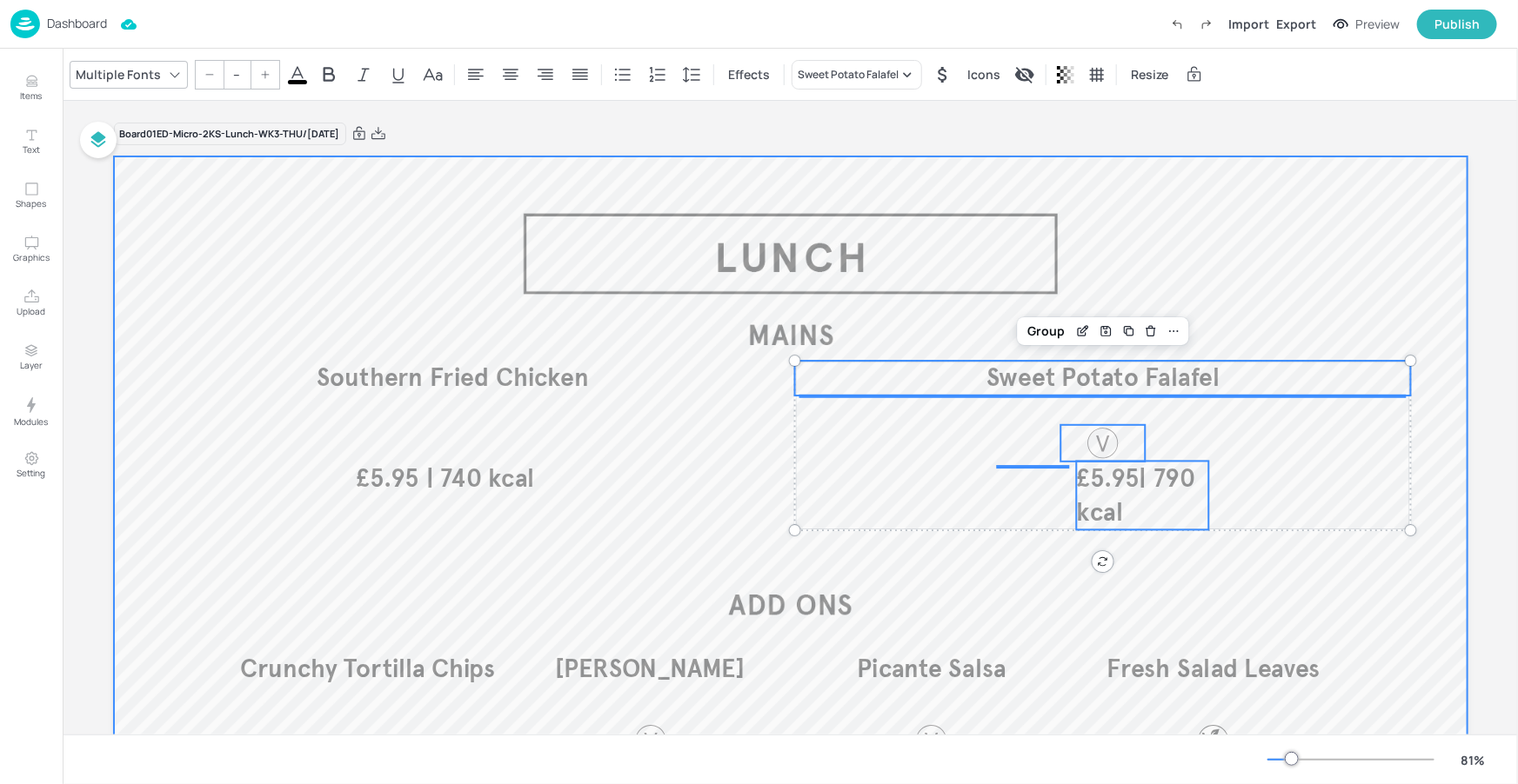
click at [1163, 519] on p "£5.95| 790 kcal" at bounding box center [1142, 496] width 132 height 69
type input "35"
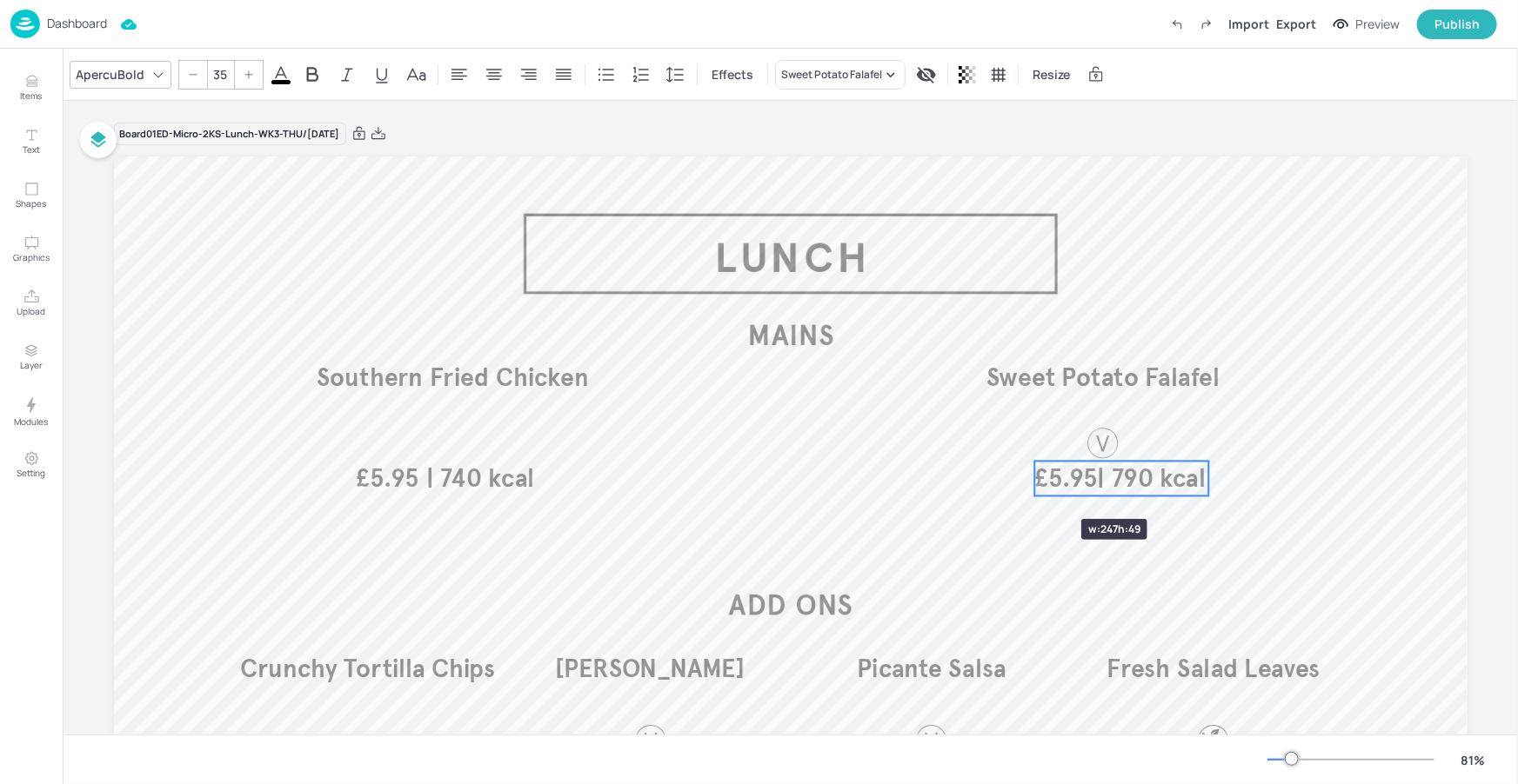
drag, startPoint x: 1071, startPoint y: 494, endPoint x: 1029, endPoint y: 488, distance: 42.4
click at [1084, 427] on div "Edit Item" at bounding box center [1076, 432] width 23 height 23
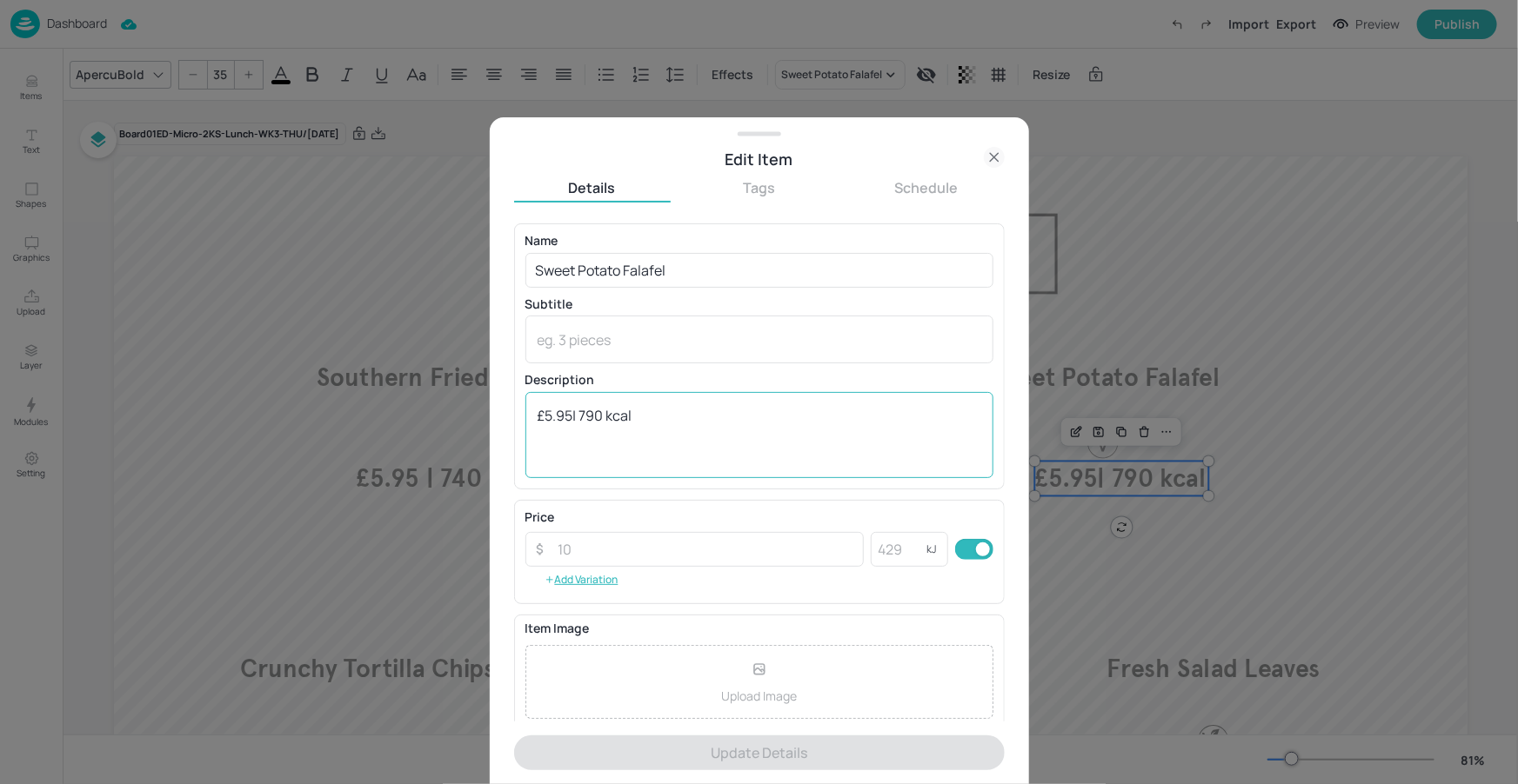
click at [573, 413] on textarea "£5.95| 790 kcal" at bounding box center [759, 435] width 444 height 57
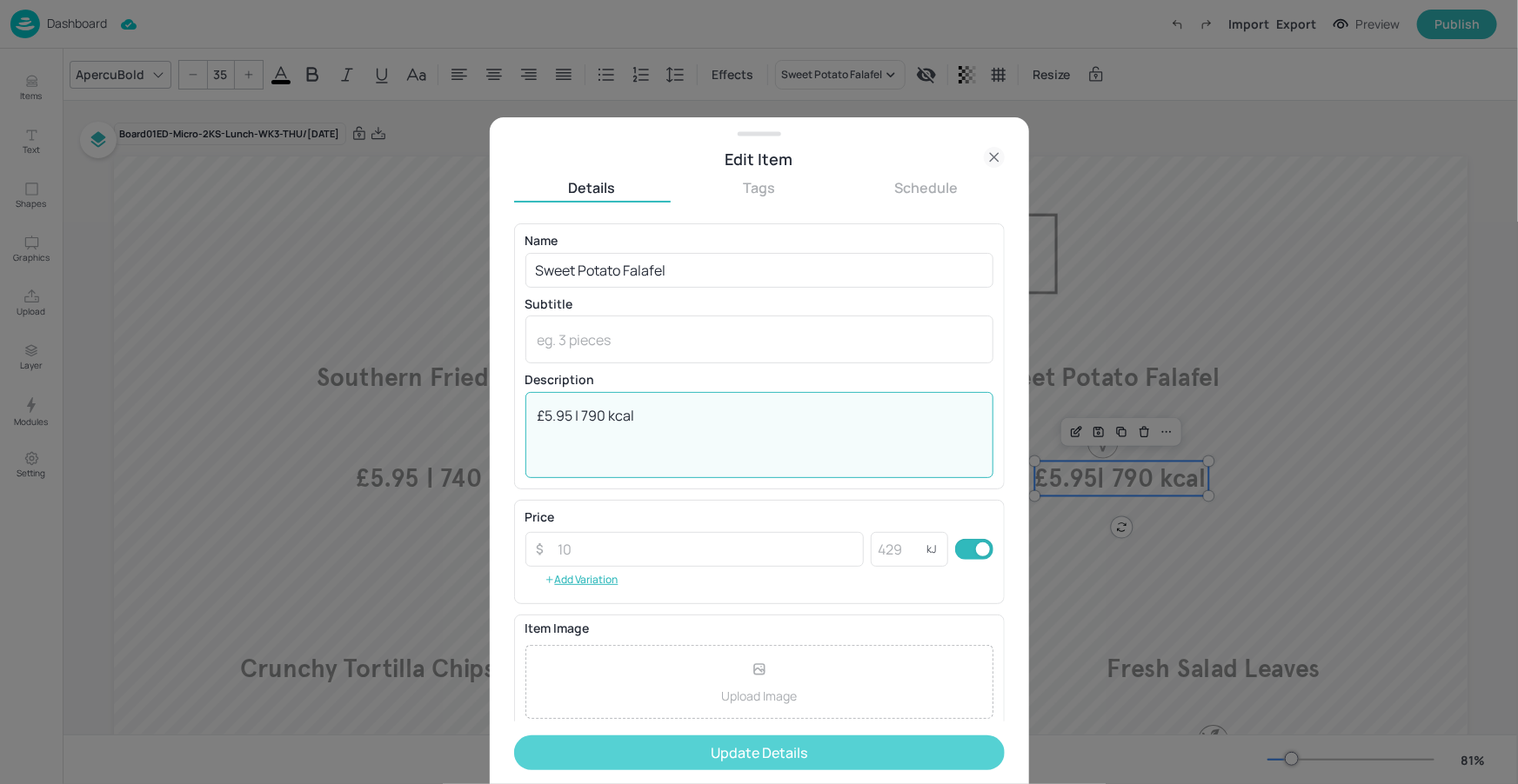
type textarea "£5.95 | 790 kcal"
click at [726, 743] on button "Update Details" at bounding box center [759, 753] width 491 height 34
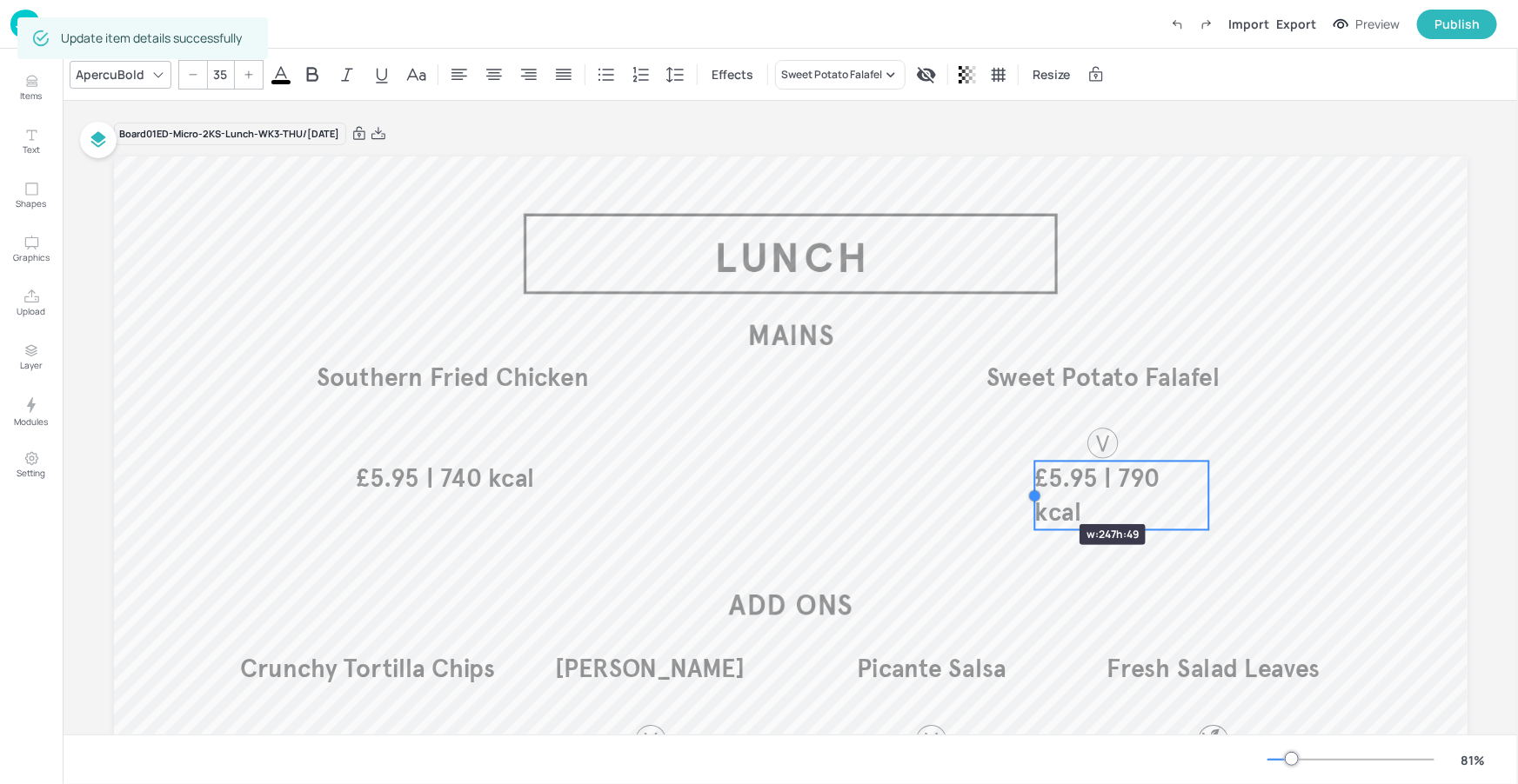
click at [1027, 493] on div at bounding box center [1034, 495] width 14 height 14
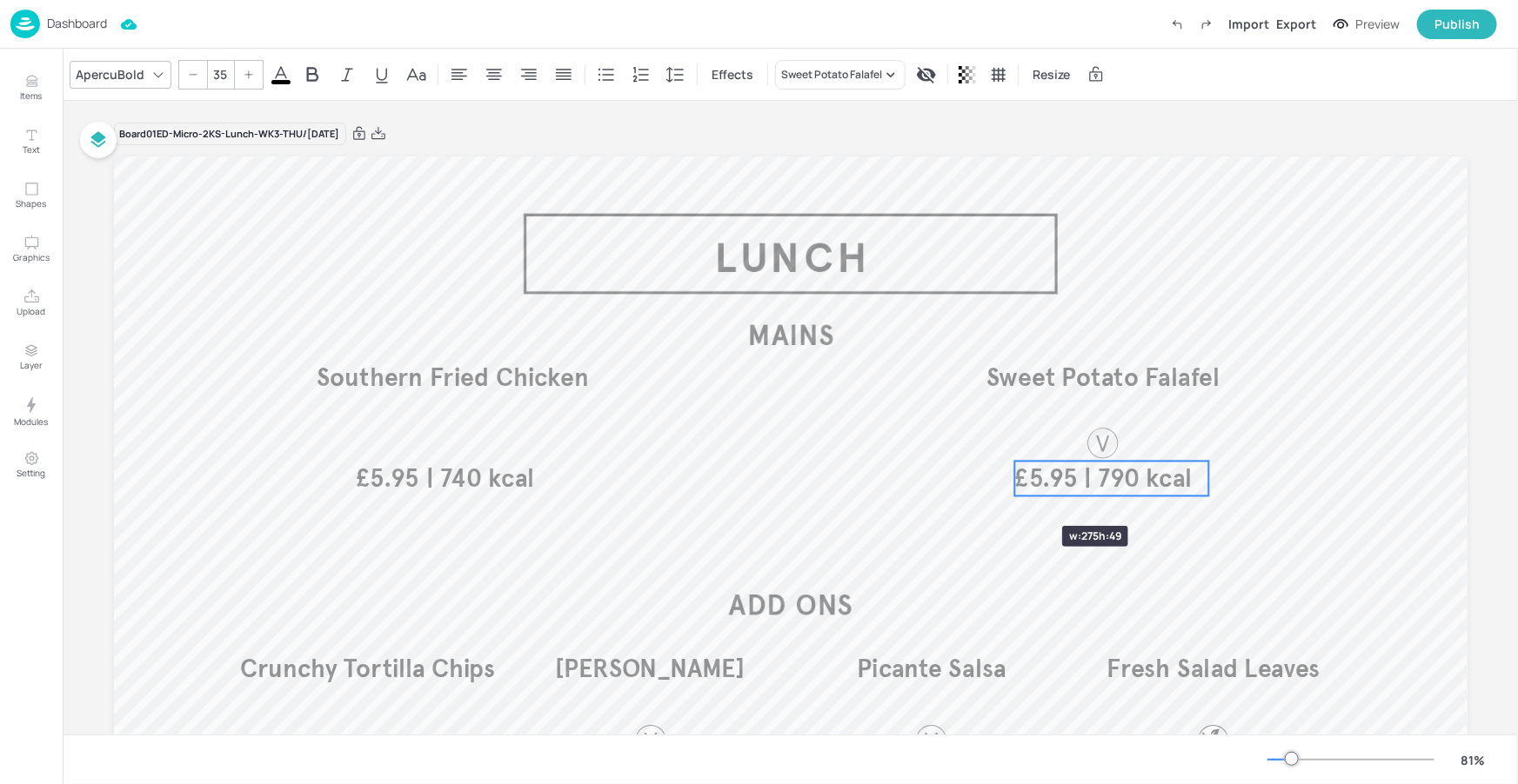
drag, startPoint x: 1030, startPoint y: 495, endPoint x: 1010, endPoint y: 495, distance: 20.0
click at [1109, 452] on div at bounding box center [1103, 444] width 36 height 36
click at [1060, 400] on div "Group" at bounding box center [1055, 396] width 52 height 23
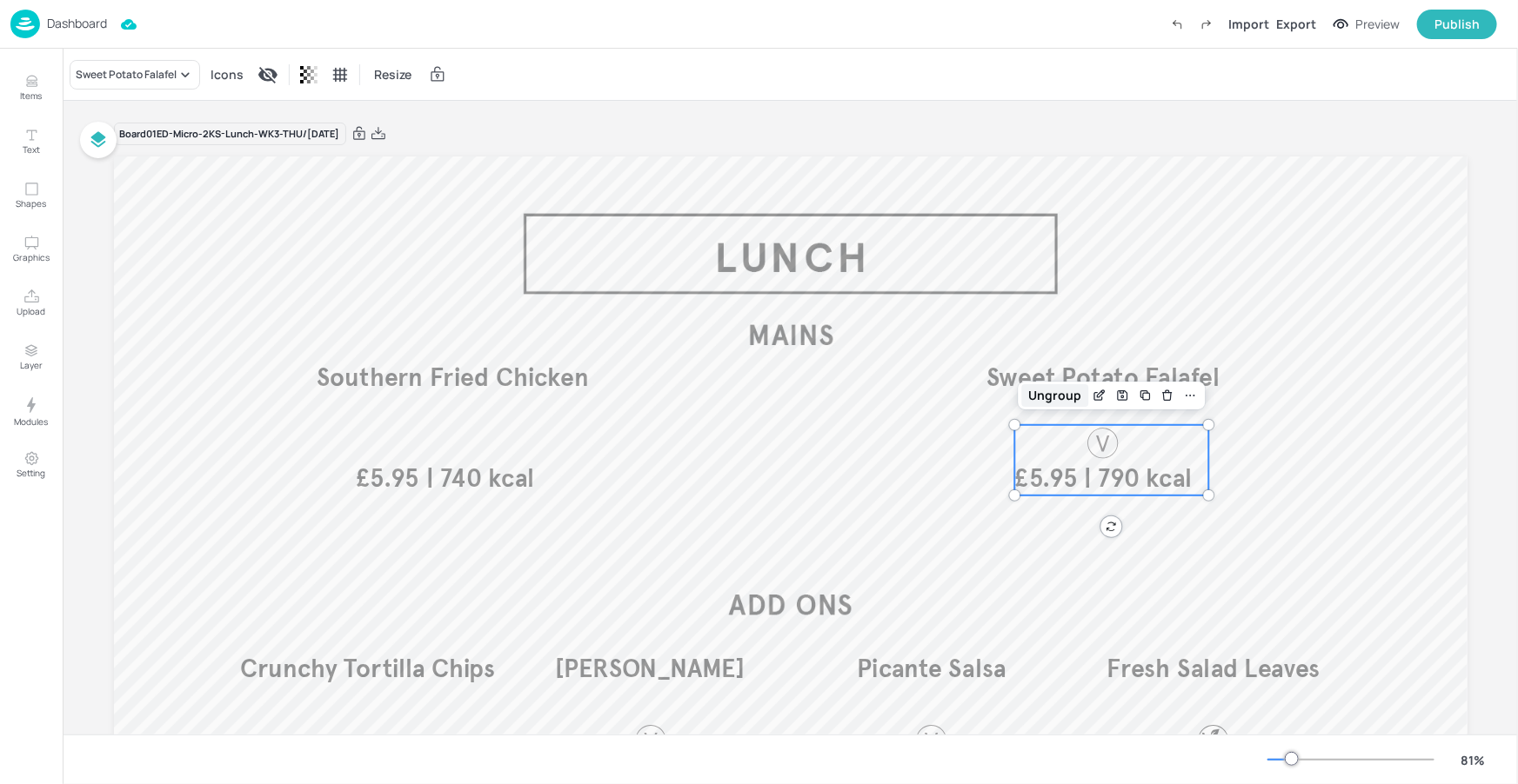
click at [1065, 395] on div "Ungroup" at bounding box center [1055, 396] width 67 height 23
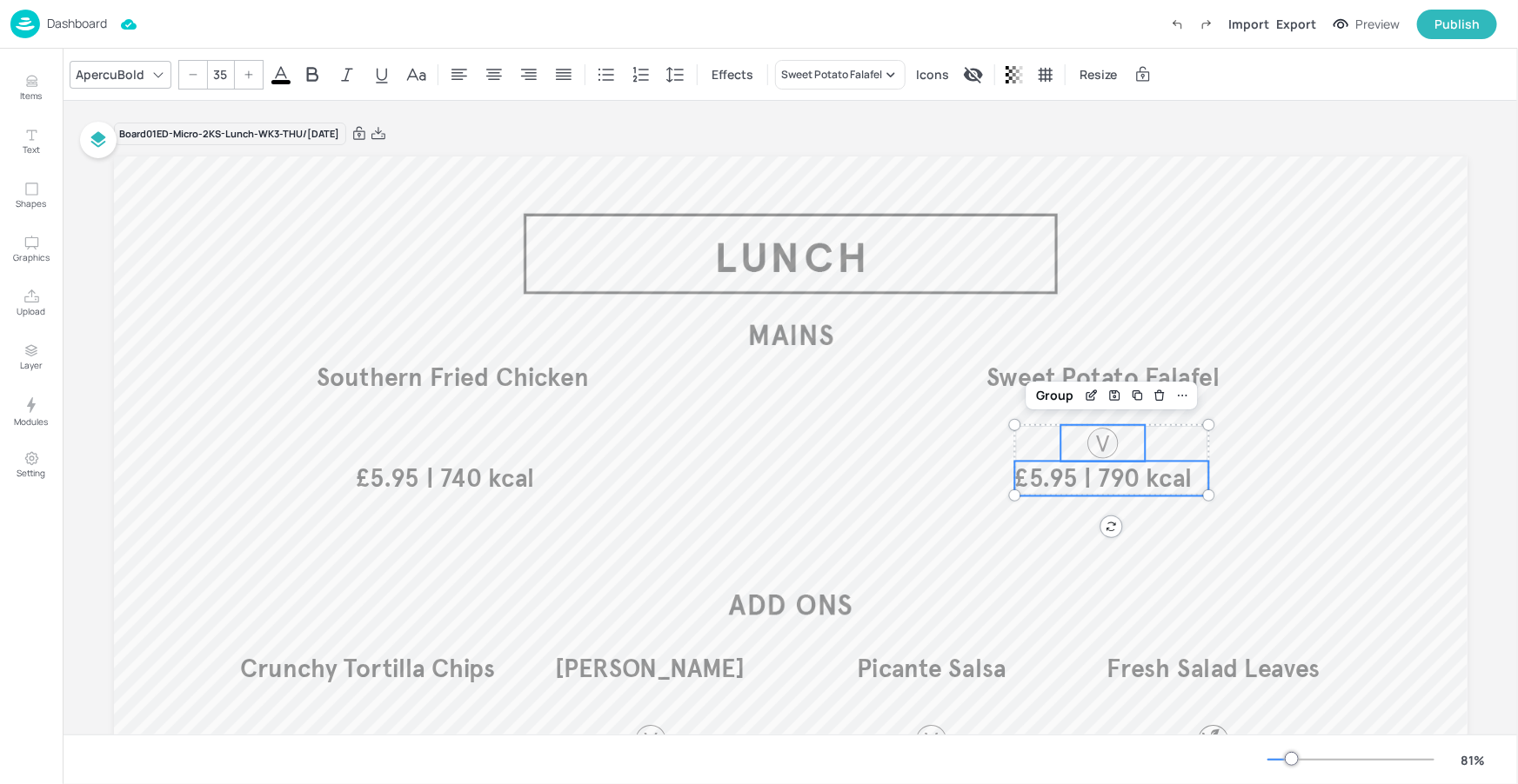
click at [1117, 476] on span "£5.95 | 790 kcal" at bounding box center [1104, 478] width 178 height 32
click at [1118, 450] on div at bounding box center [1103, 444] width 36 height 36
click at [1179, 398] on icon at bounding box center [1182, 396] width 14 height 14
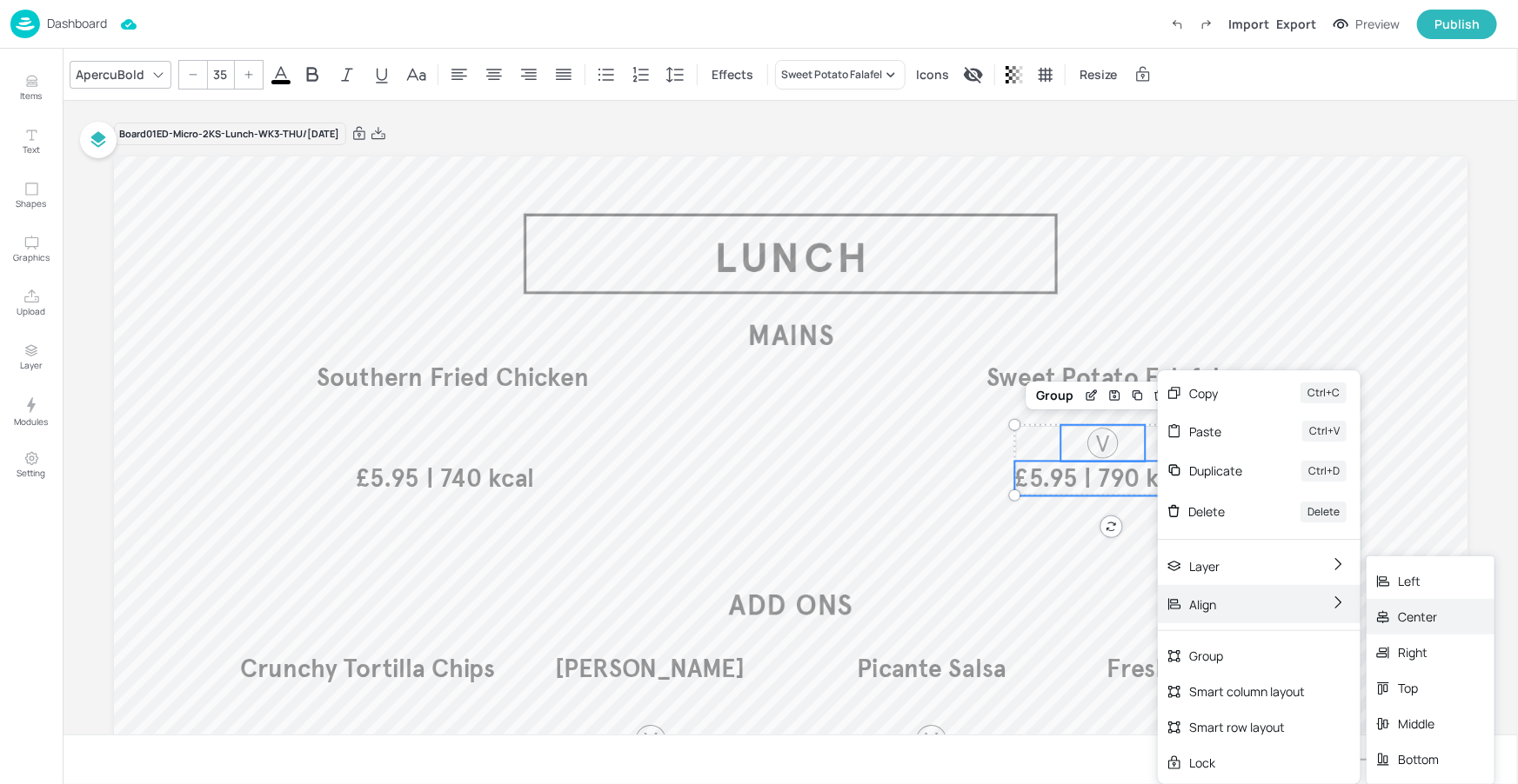
click at [1404, 611] on div "Center" at bounding box center [1419, 617] width 41 height 18
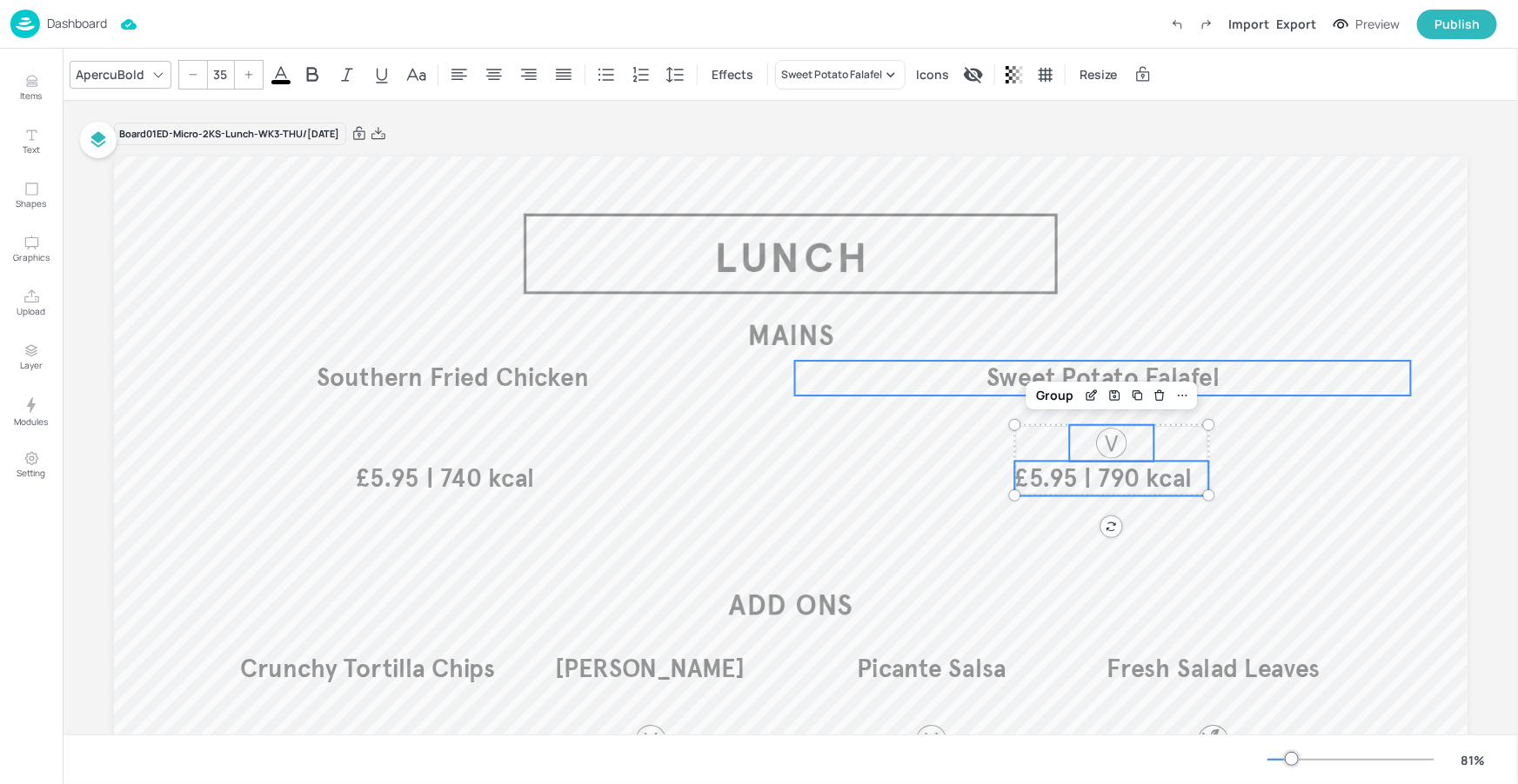
click at [1202, 372] on span "Sweet Potato Falafel" at bounding box center [1104, 378] width 233 height 32
click at [1116, 432] on div at bounding box center [1111, 444] width 36 height 36
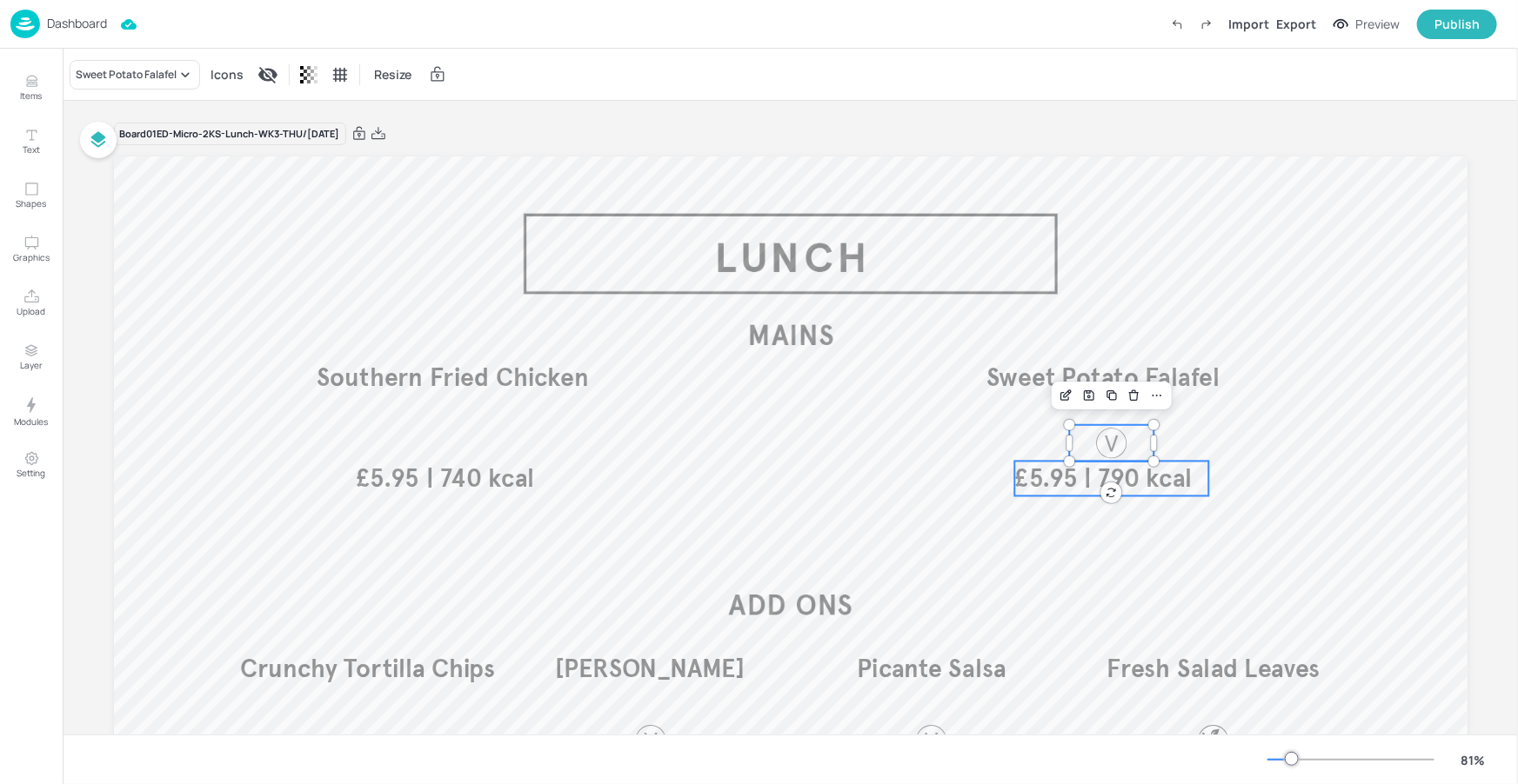
click at [1121, 476] on span "£5.95 | 790 kcal" at bounding box center [1104, 478] width 178 height 32
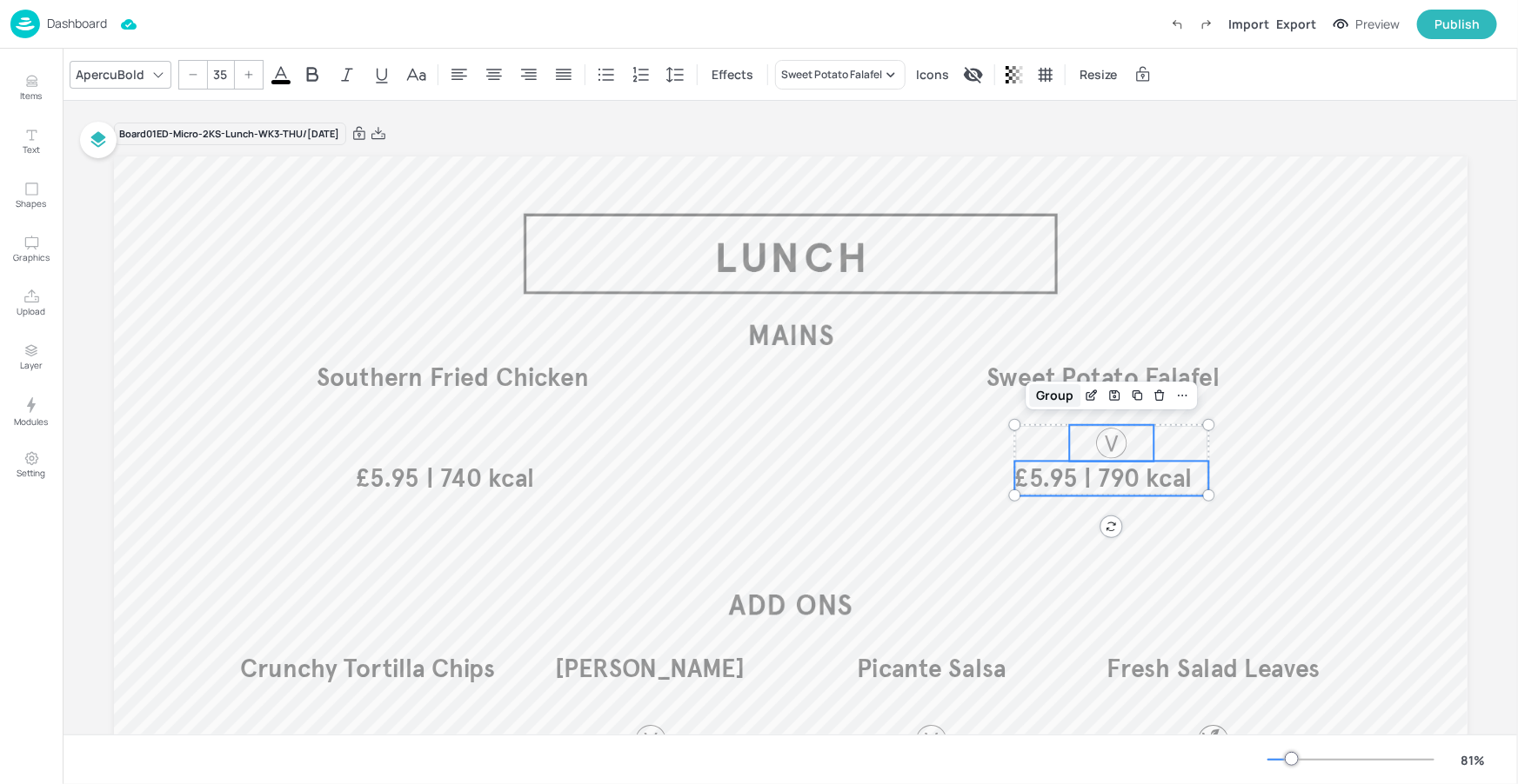
click at [1061, 400] on div "Group" at bounding box center [1055, 396] width 52 height 23
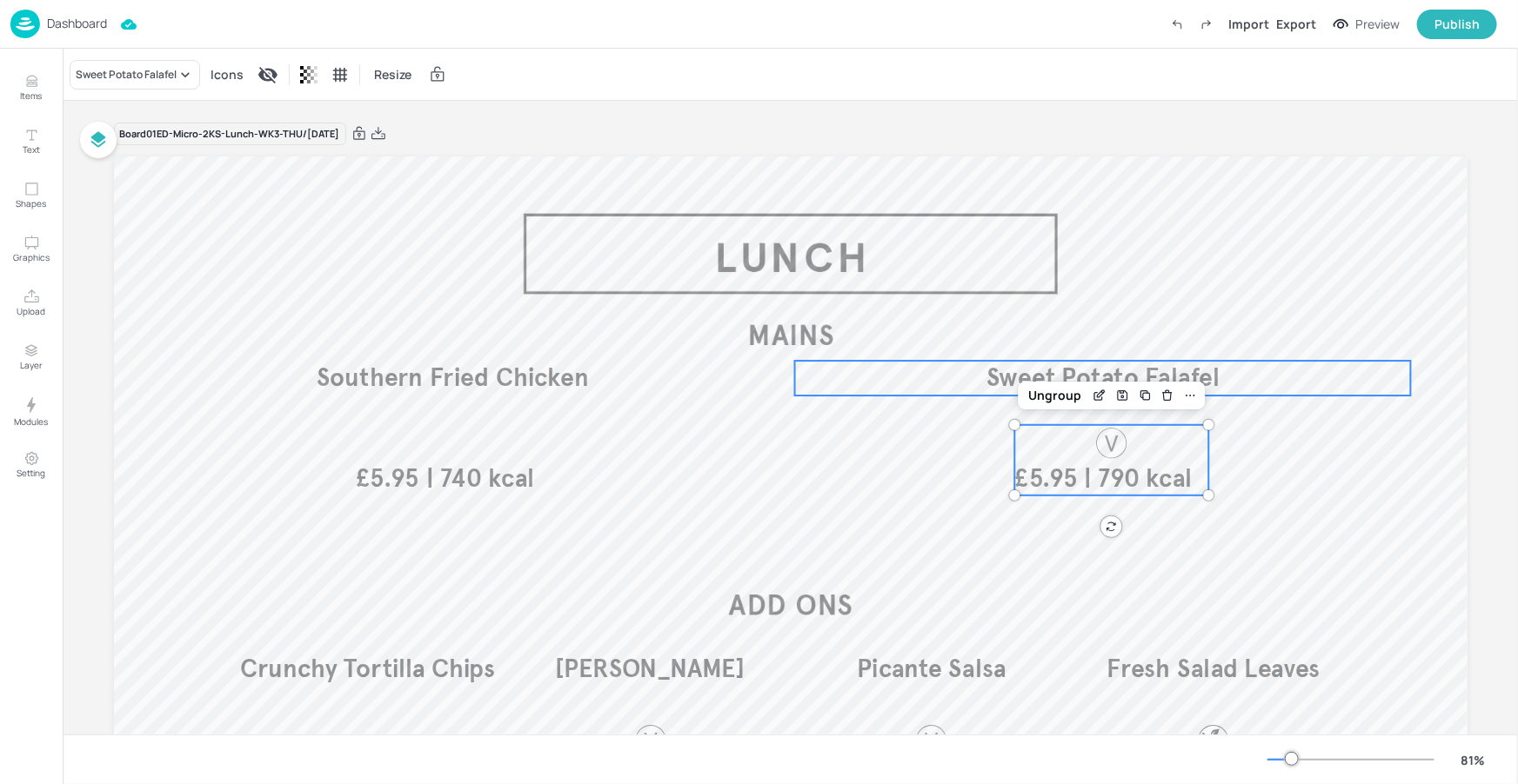
click at [1219, 379] on p "Sweet Potato Falafel" at bounding box center [1103, 379] width 617 height 34
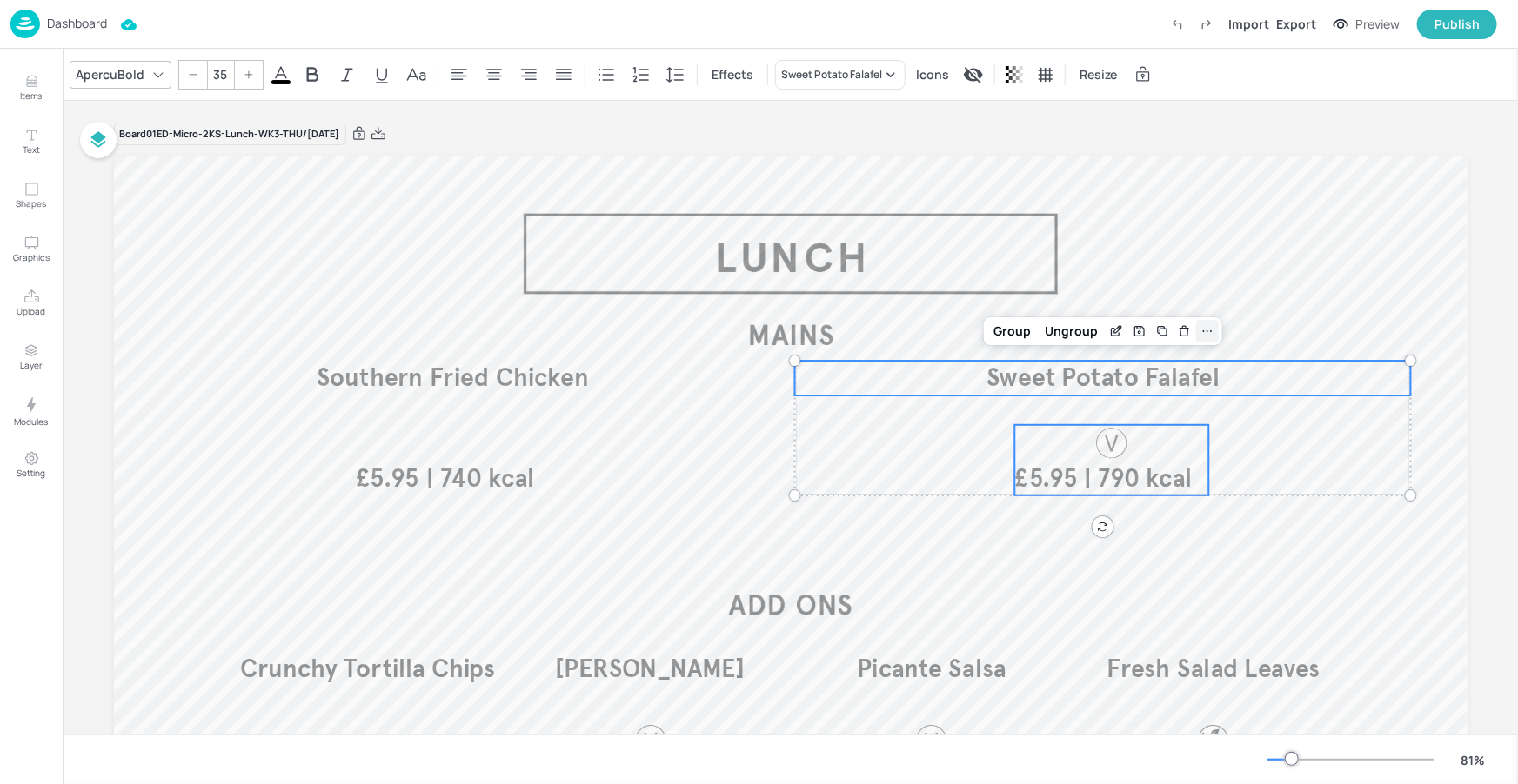
click at [1200, 332] on icon at bounding box center [1207, 331] width 14 height 14
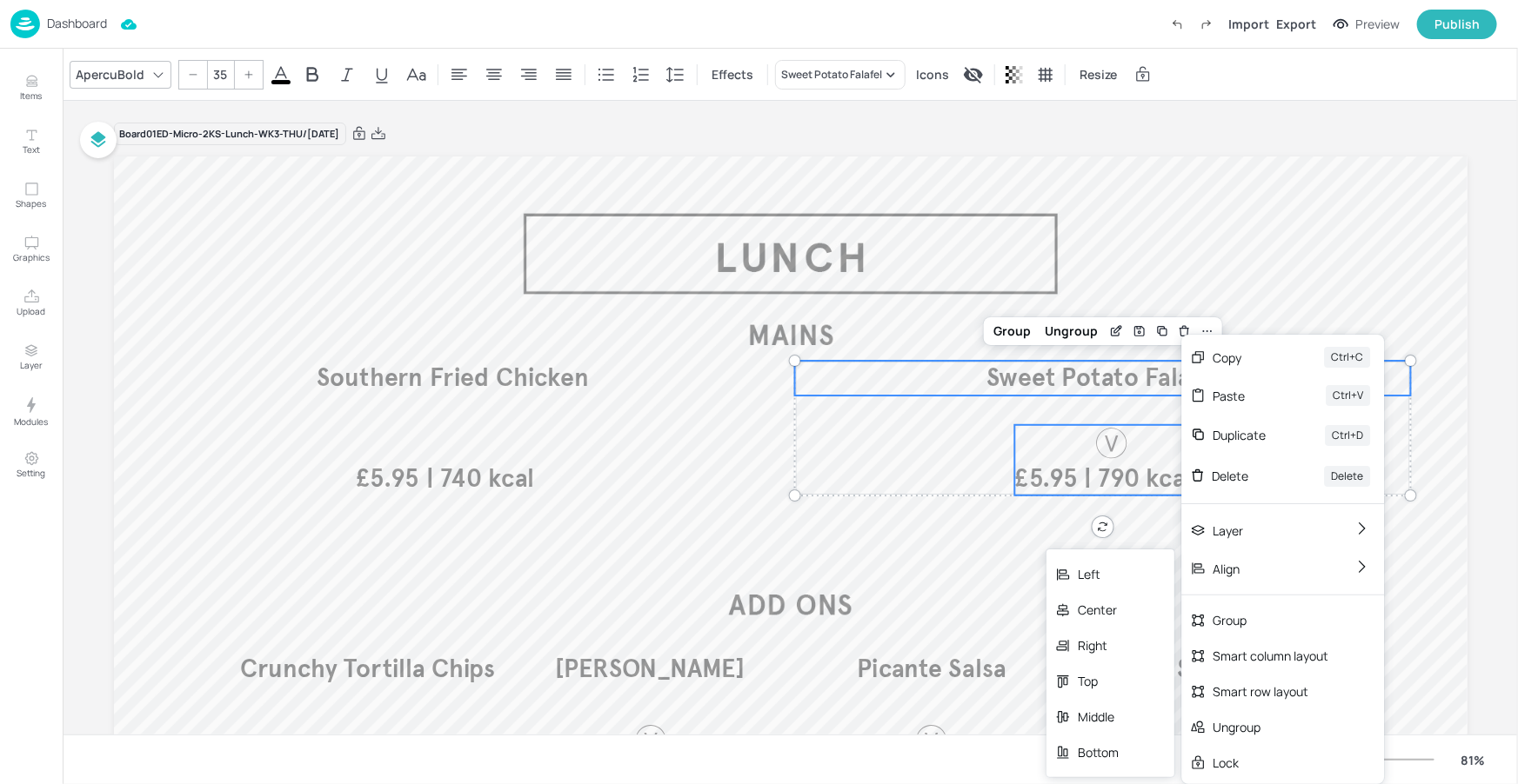
click at [1123, 602] on div "Center" at bounding box center [1111, 609] width 128 height 35
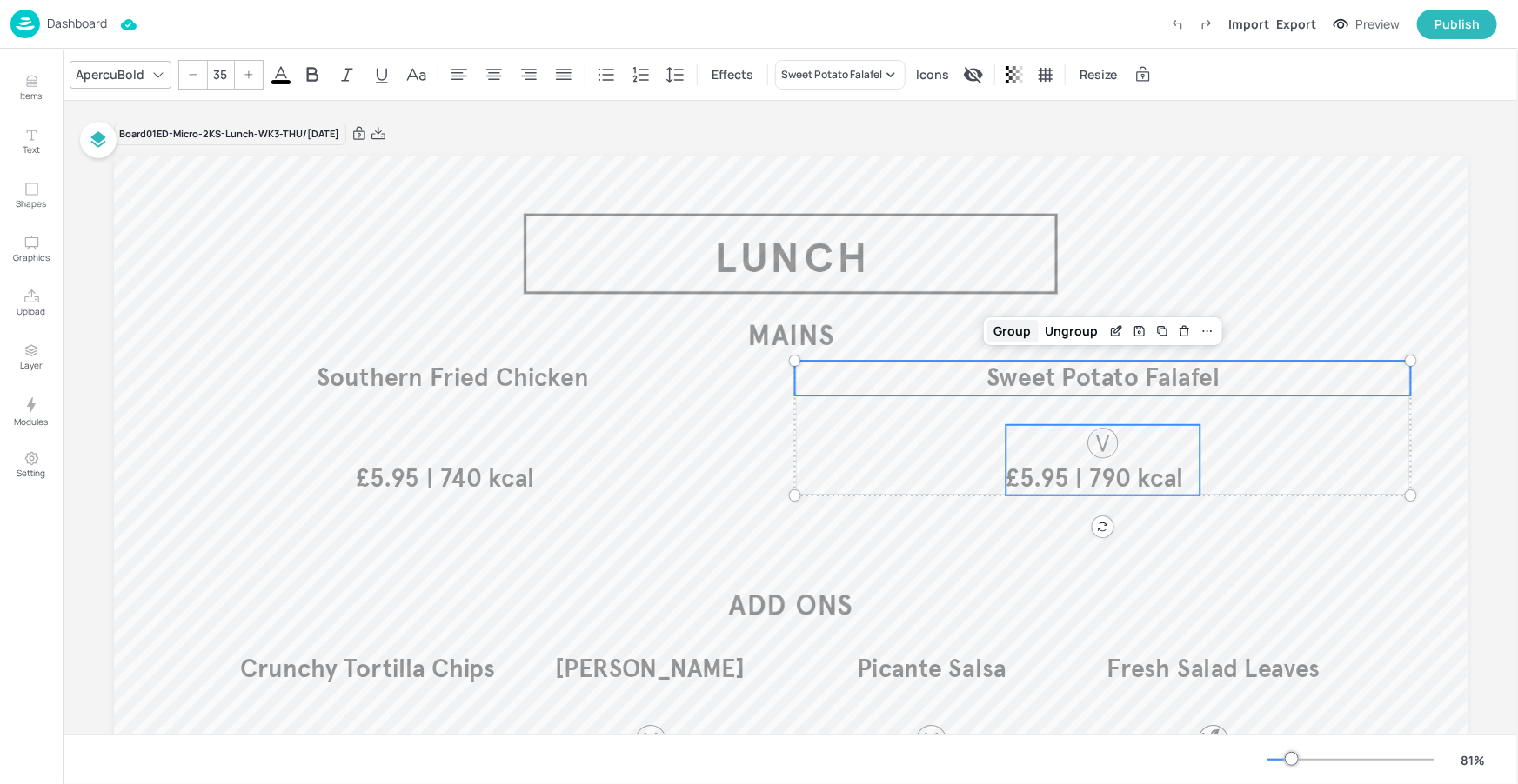
click at [1014, 329] on div "Group" at bounding box center [1013, 332] width 52 height 23
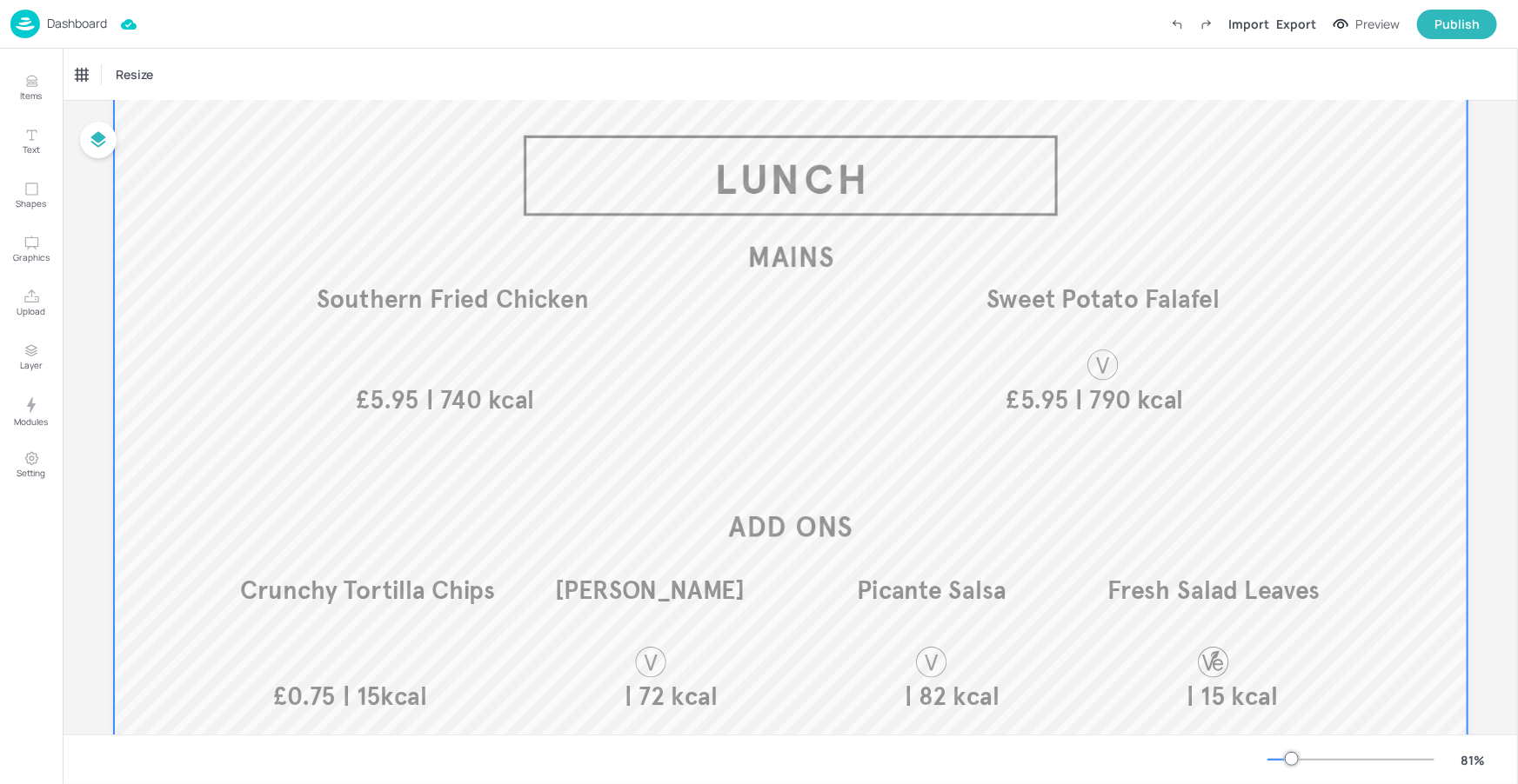
scroll to position [227, 0]
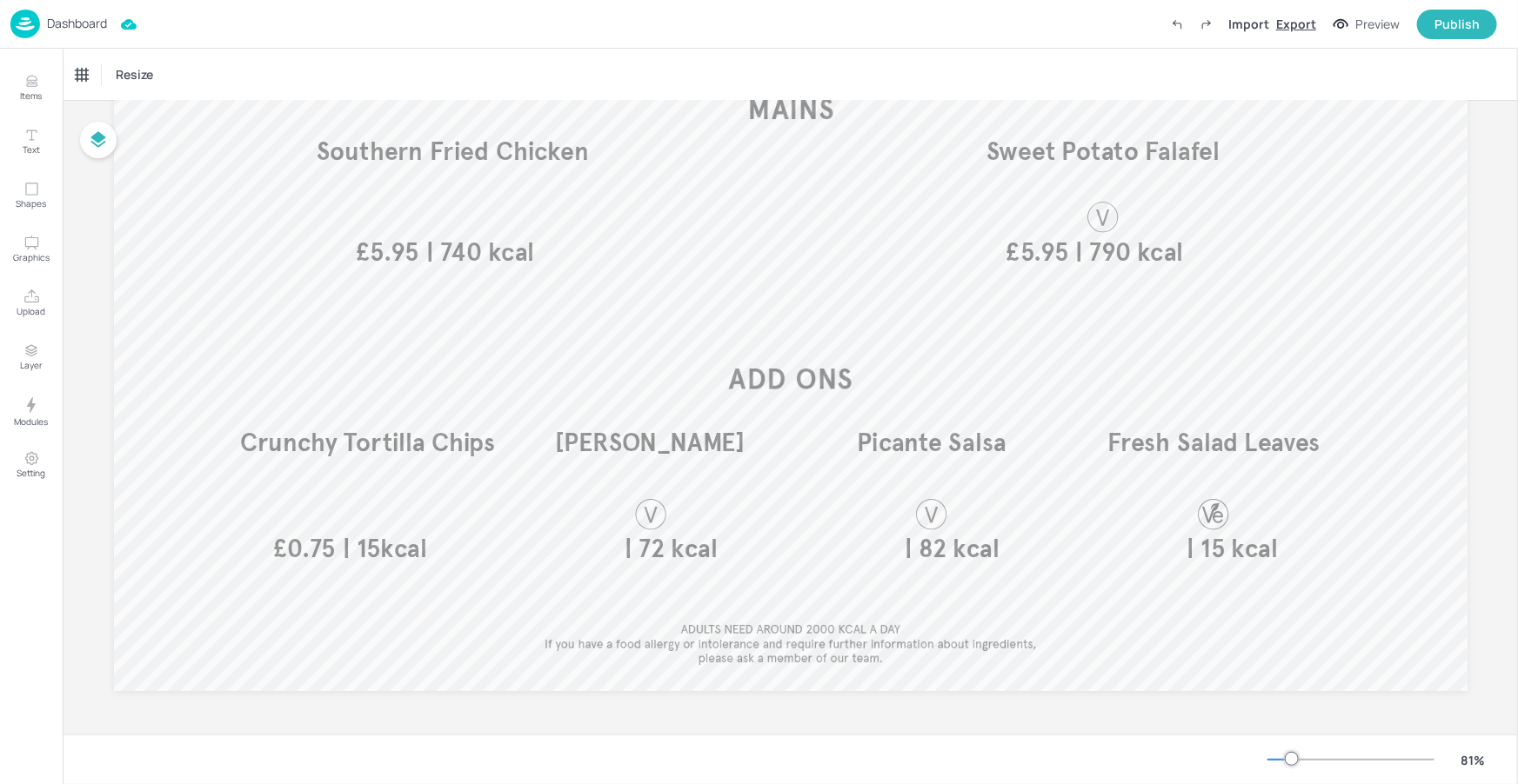
click at [1284, 28] on div "Export" at bounding box center [1296, 23] width 40 height 18
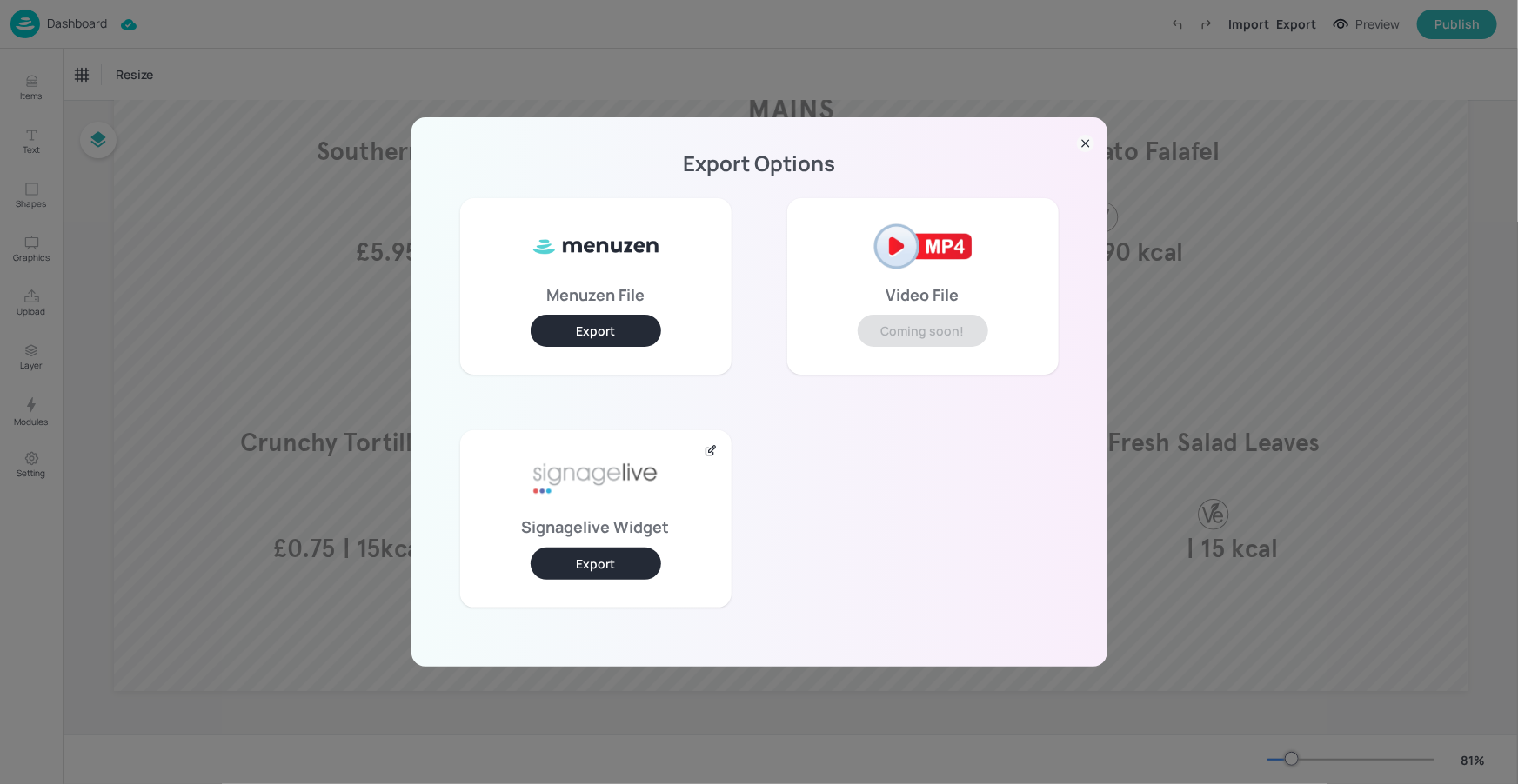
click at [608, 561] on button "Export" at bounding box center [596, 564] width 130 height 33
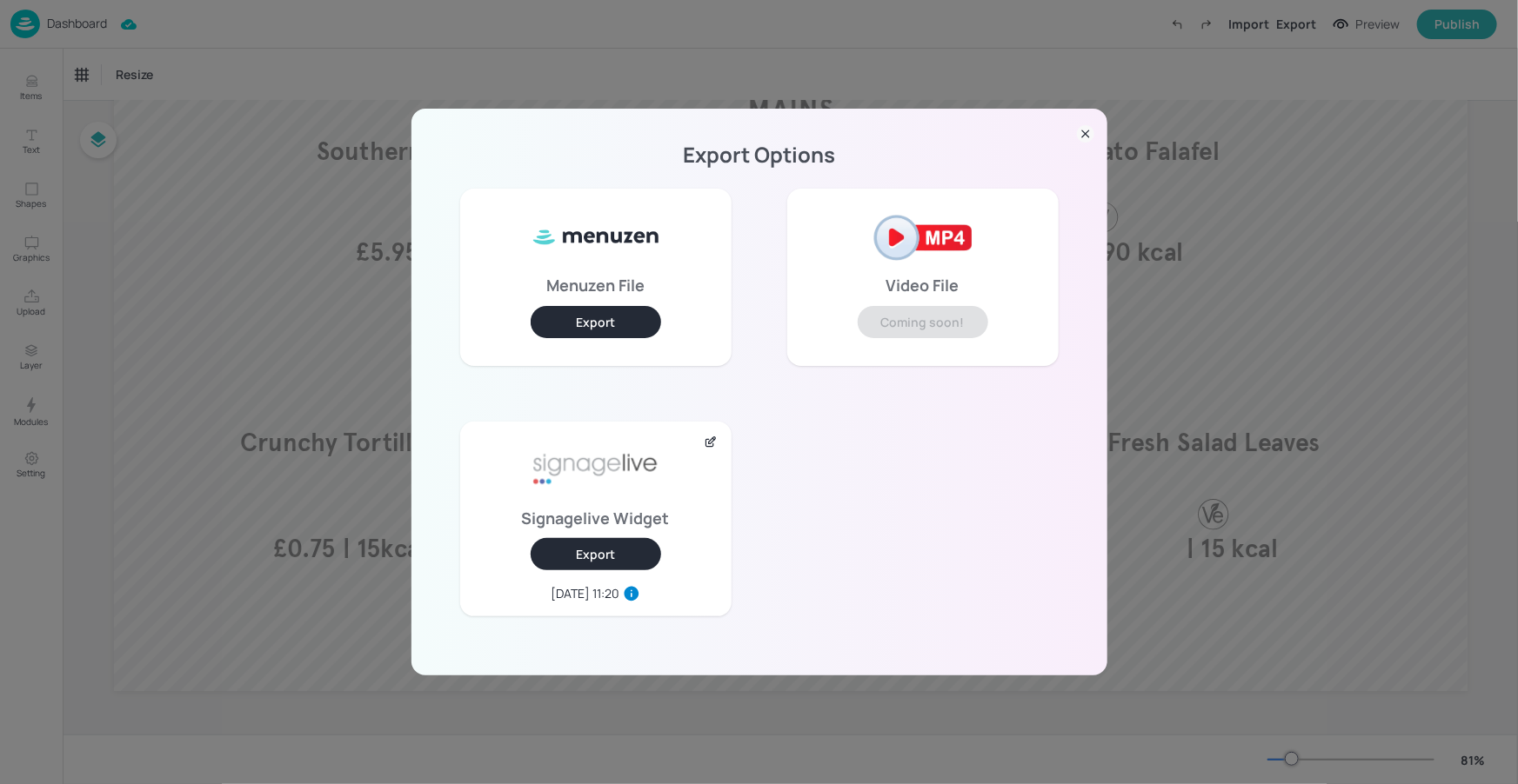
click at [1082, 126] on icon at bounding box center [1086, 134] width 17 height 17
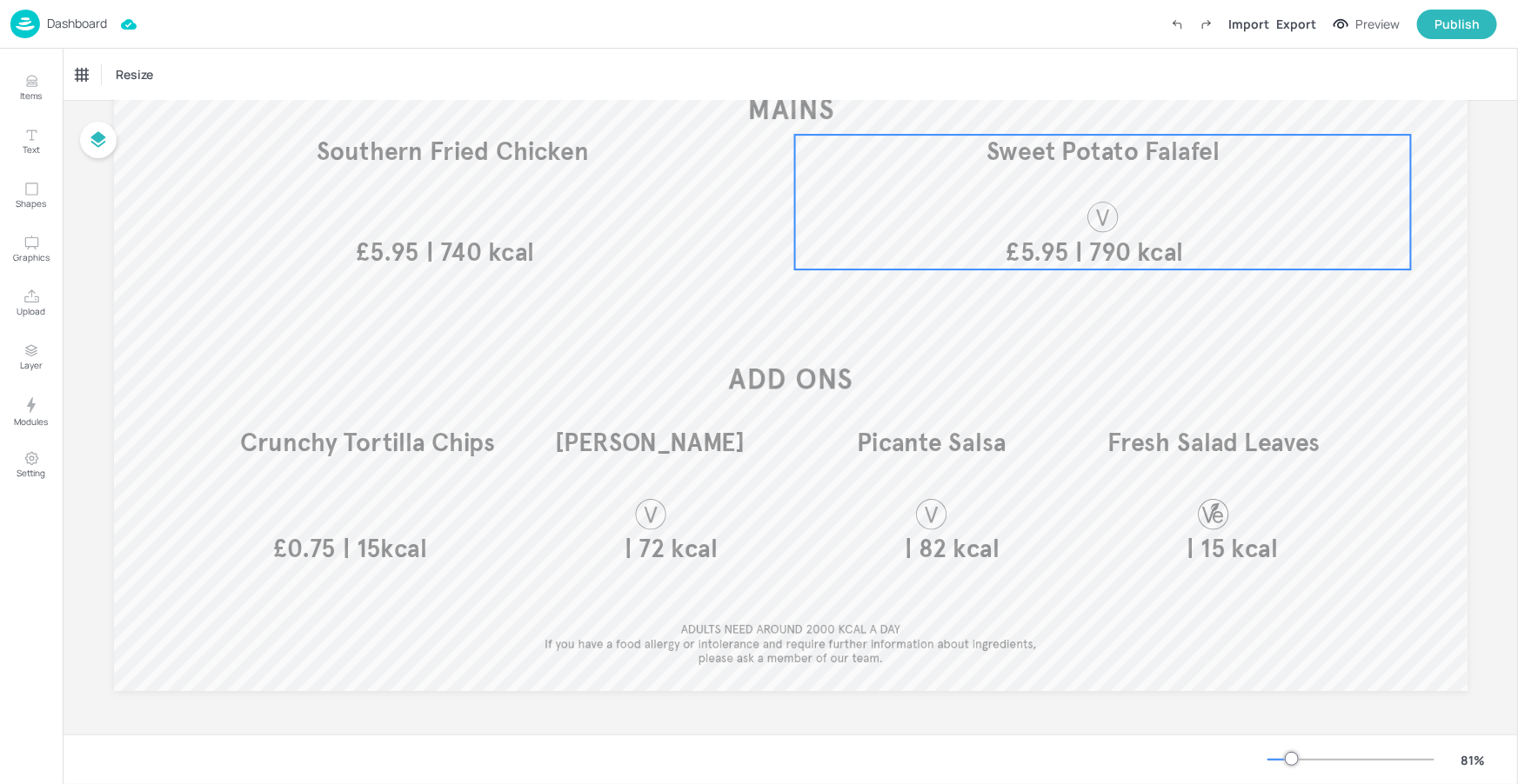
scroll to position [0, 0]
